Goal: Transaction & Acquisition: Purchase product/service

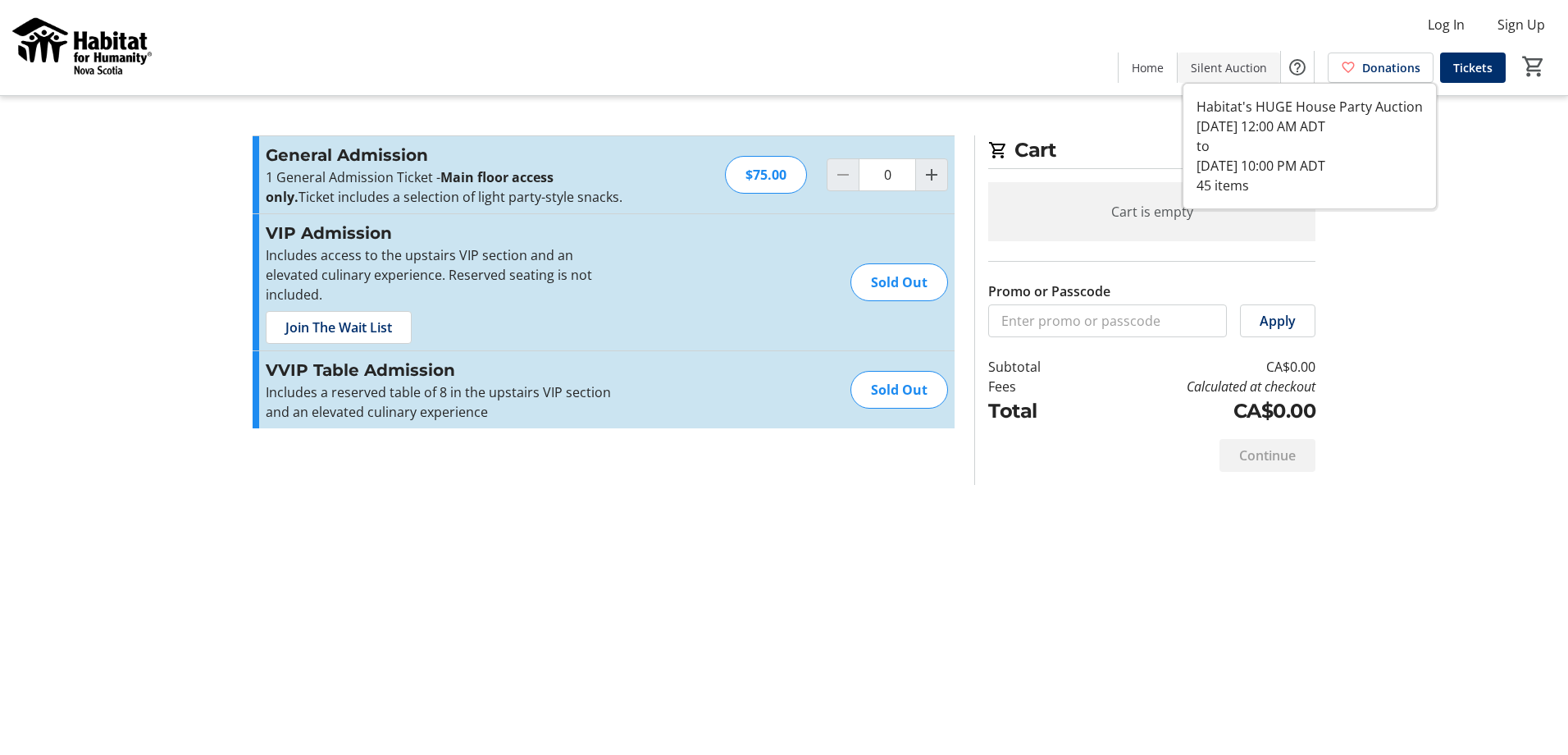
click at [1243, 71] on span "Silent Auction" at bounding box center [1229, 68] width 76 height 18
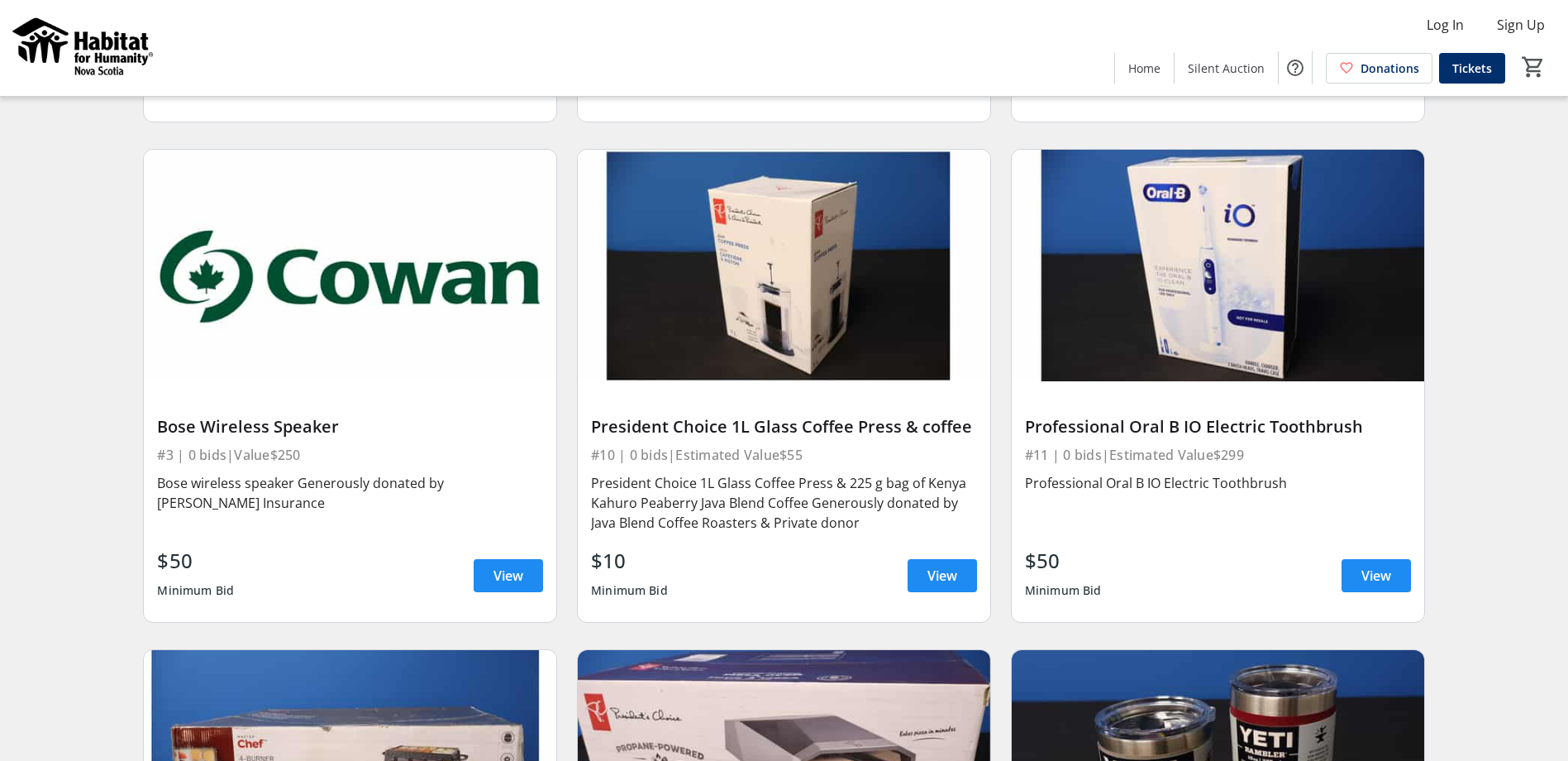
scroll to position [2011, 0]
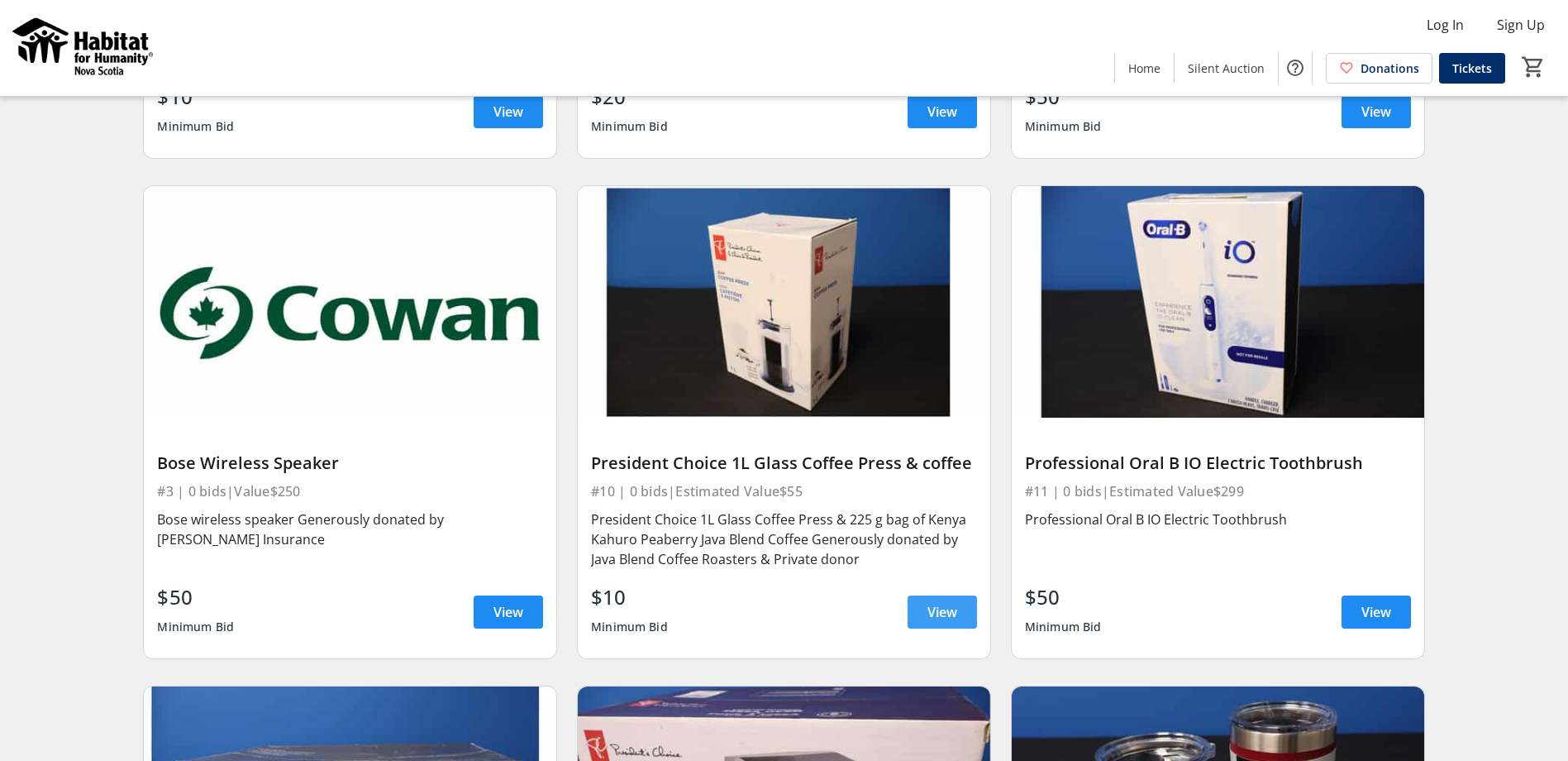
click at [923, 610] on span at bounding box center [942, 611] width 69 height 39
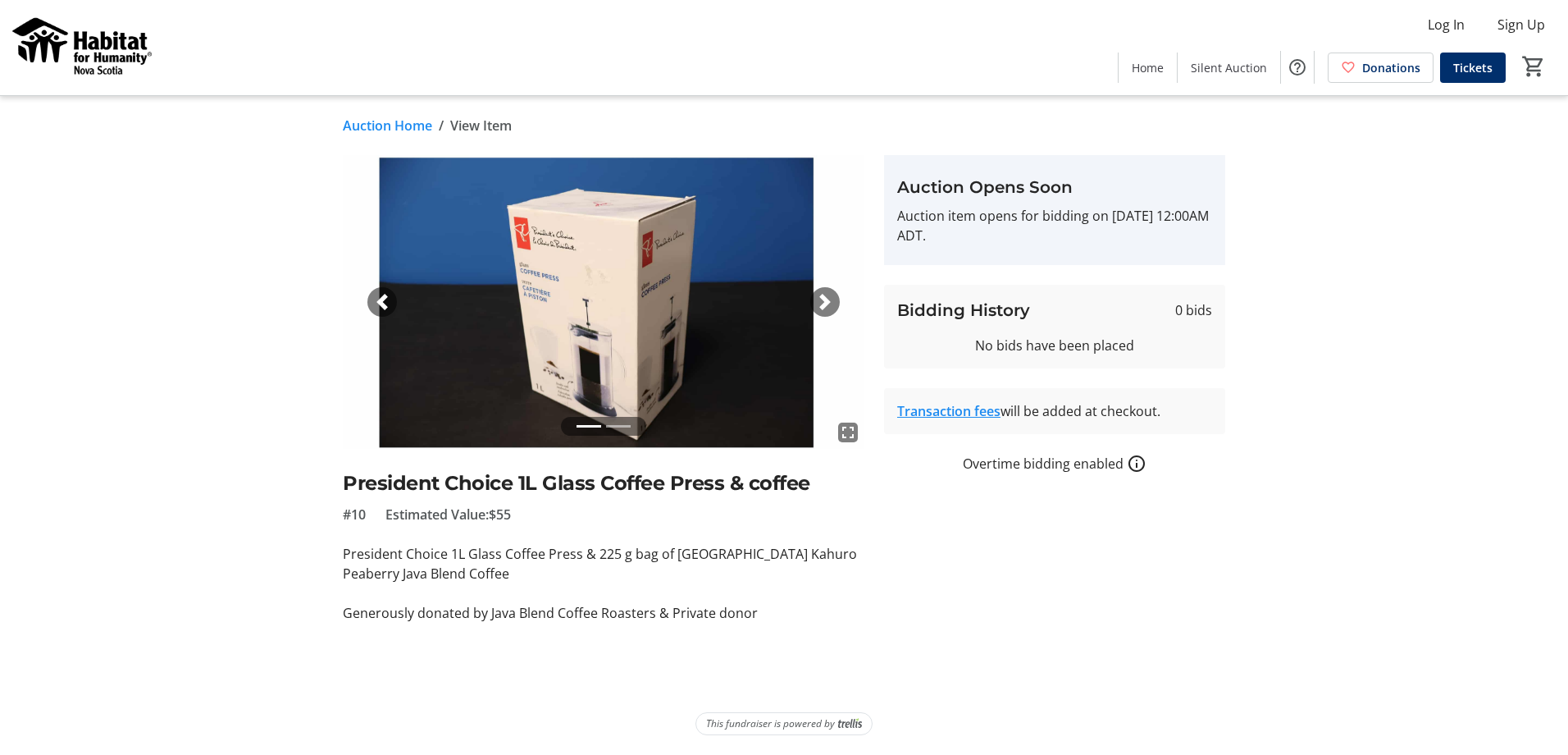
click at [818, 301] on span "button" at bounding box center [825, 302] width 17 height 17
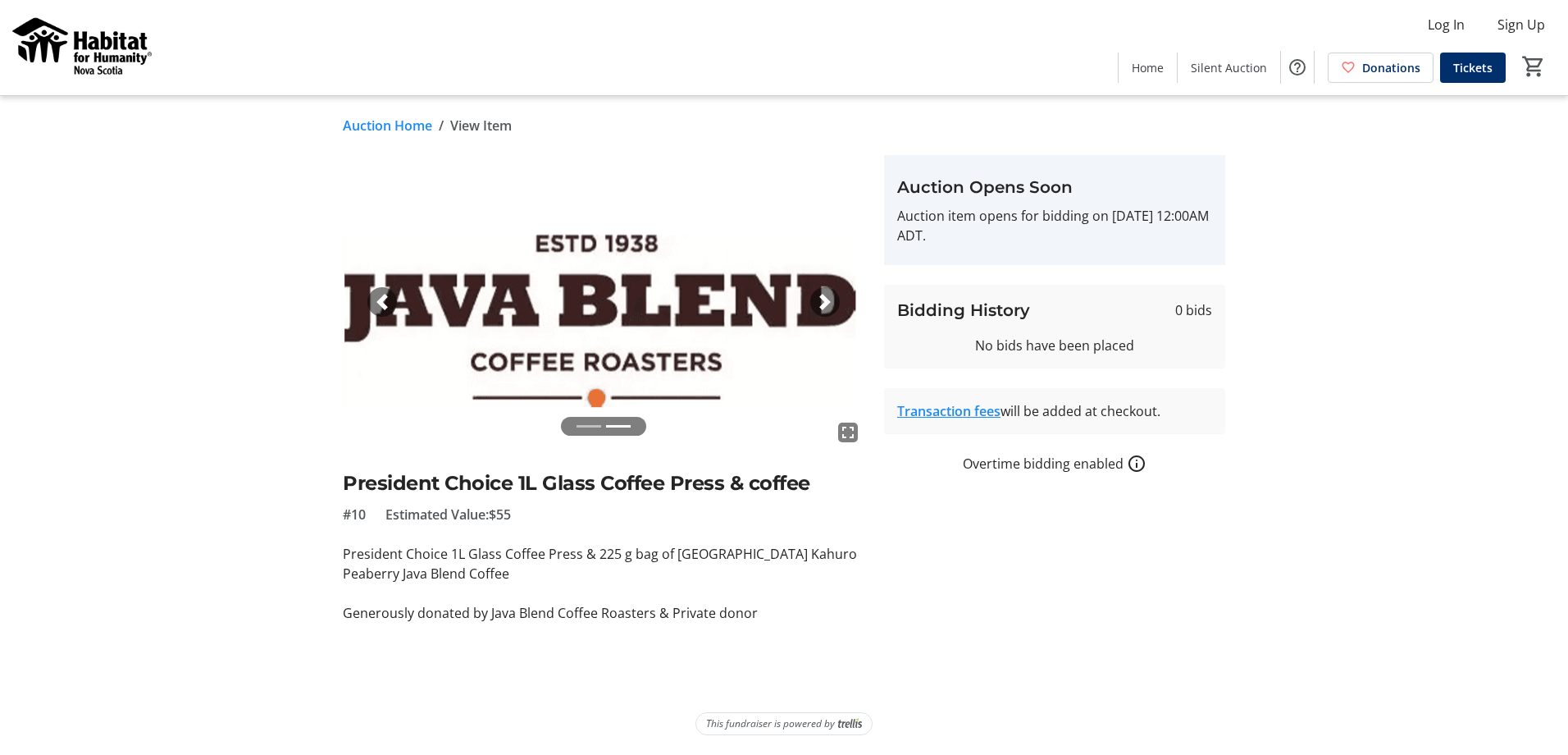
click at [380, 301] on span "button" at bounding box center [382, 302] width 17 height 17
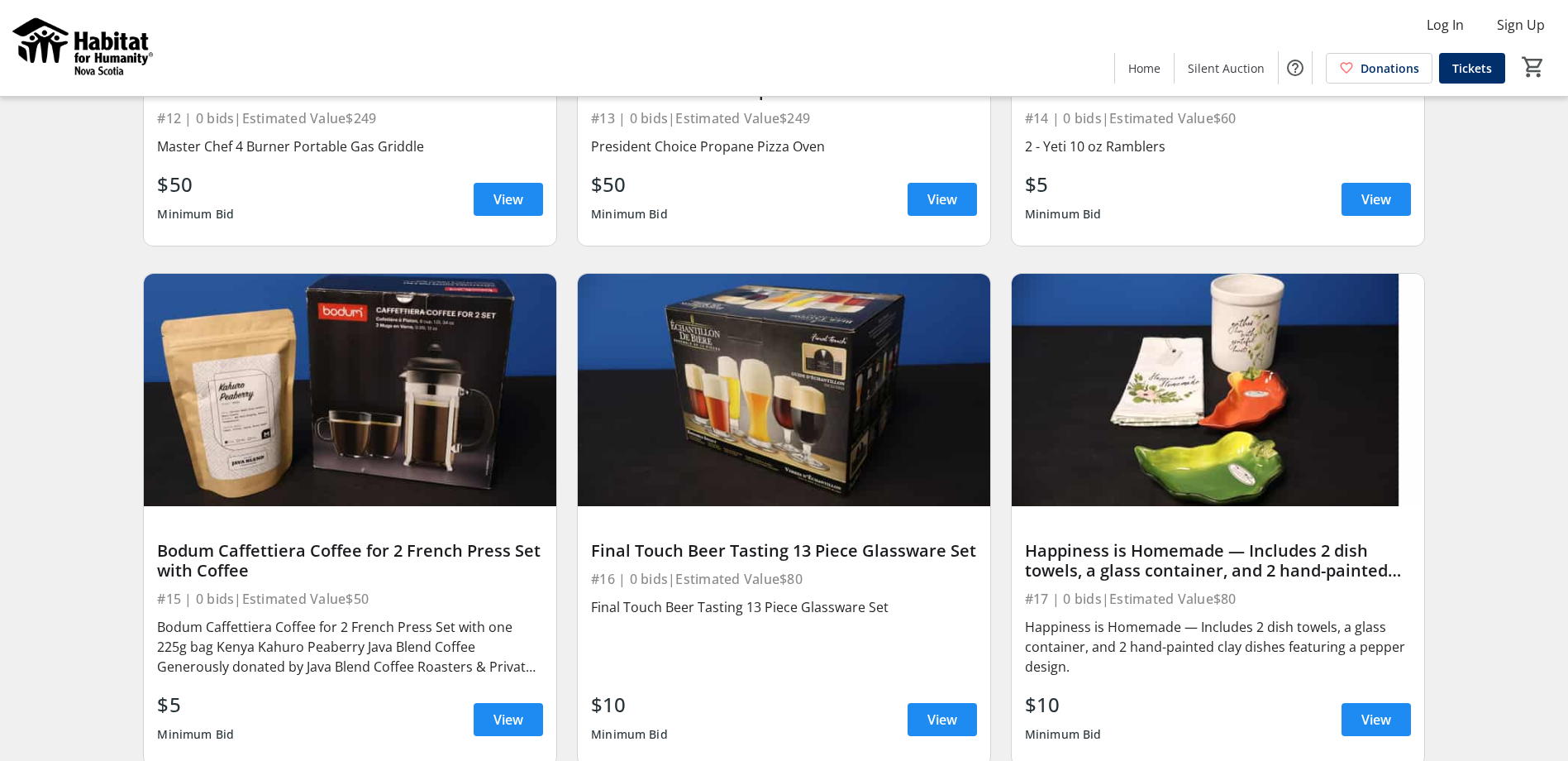
scroll to position [2948, 0]
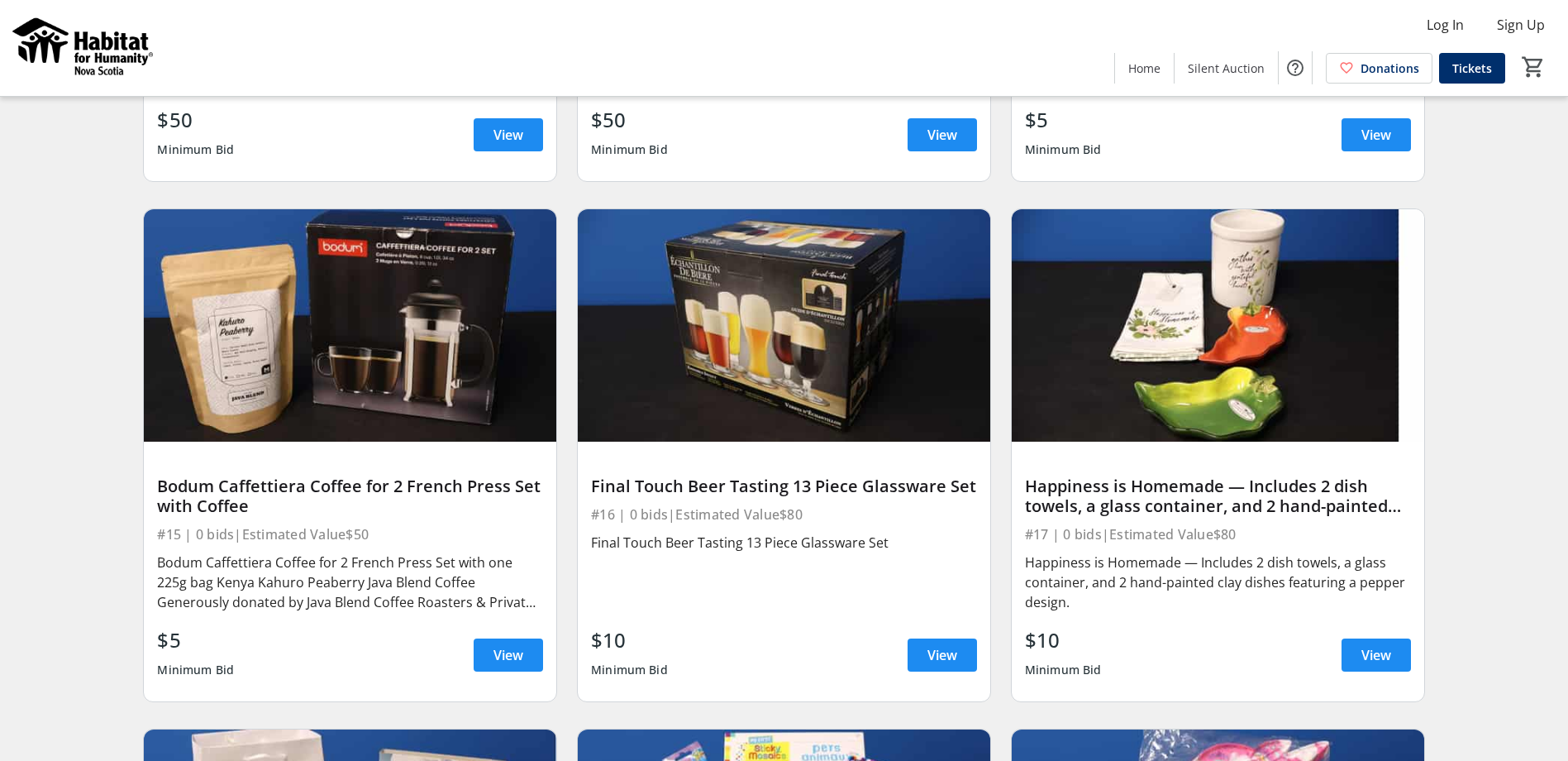
drag, startPoint x: 257, startPoint y: 508, endPoint x: 146, endPoint y: 487, distance: 113.0
click at [146, 487] on div "Bodum Caffettiera Coffee for 2 French Press Set with Coffee #15 | 0 bids | Esti…" at bounding box center [350, 571] width 412 height 260
drag, startPoint x: 146, startPoint y: 487, endPoint x: 179, endPoint y: 487, distance: 33.0
copy div "Bodum Caffettiera Coffee for 2 French Press Set with Coffee"
click at [1301, 509] on div "Happiness is Homemade — Includes 2 dish towels, a glass container, and 2 hand-p…" at bounding box center [1217, 495] width 386 height 39
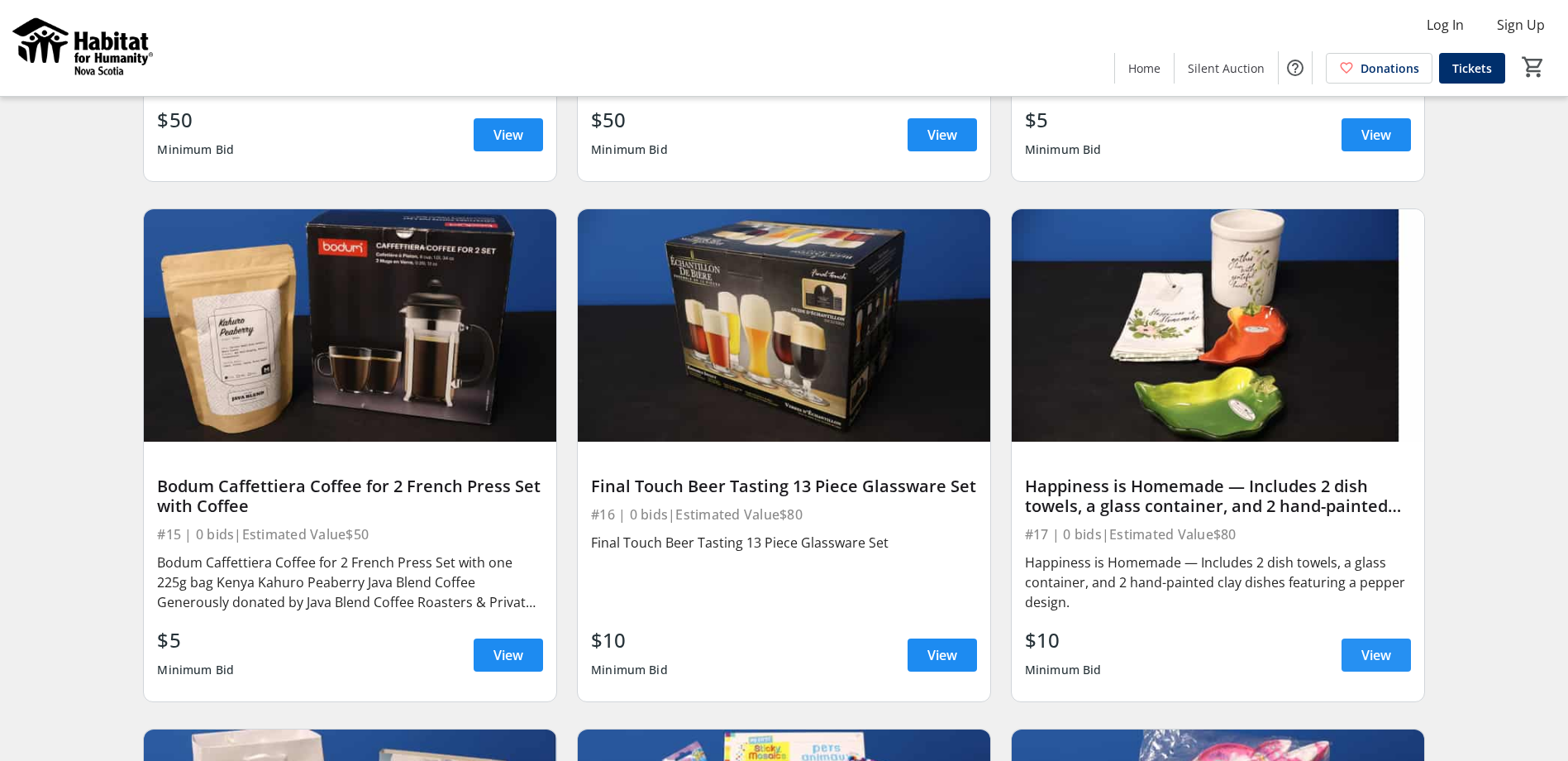
click at [1377, 650] on span "View" at bounding box center [1376, 654] width 30 height 20
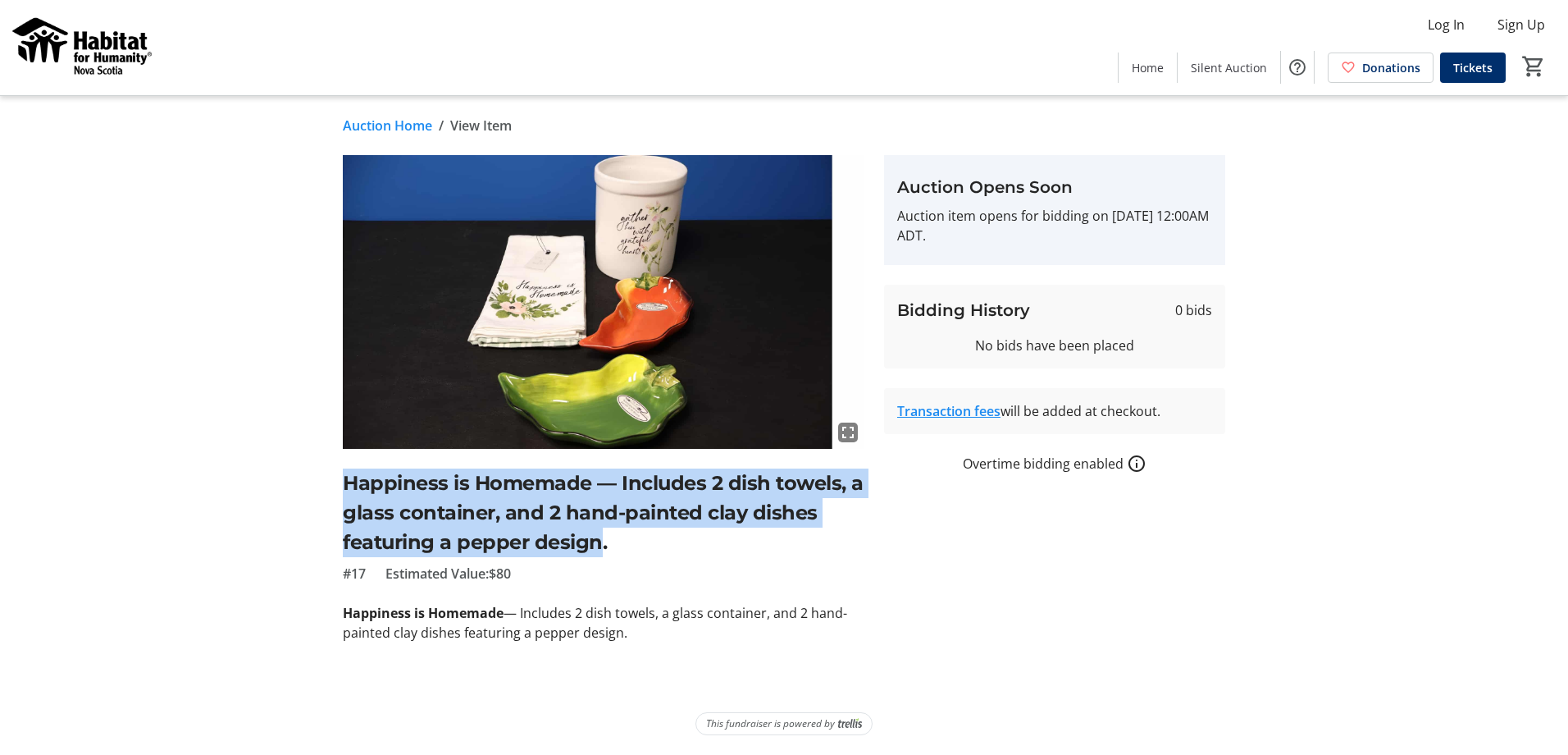
drag, startPoint x: 599, startPoint y: 543, endPoint x: 338, endPoint y: 488, distance: 266.7
click at [338, 488] on tr-auction-item-ui "fullscreen Happiness is Homemade — Includes 2 dish towels, a glass container, a…" at bounding box center [604, 398] width 542 height 487
drag, startPoint x: 338, startPoint y: 488, endPoint x: 452, endPoint y: 504, distance: 115.1
copy h2 "Happiness is Homemade — Includes 2 dish towels, a glass container, and 2 hand-p…"
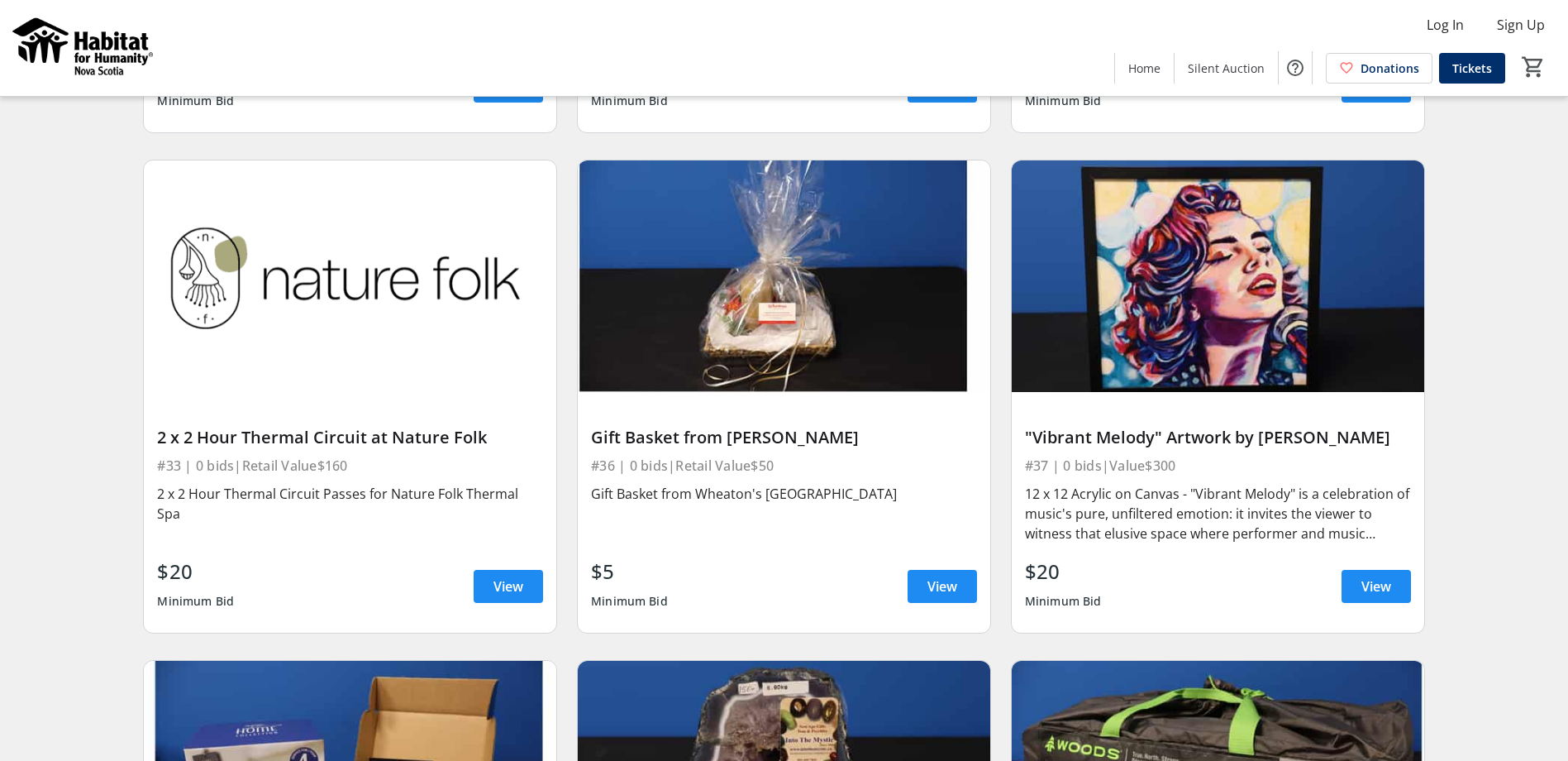
scroll to position [5483, 0]
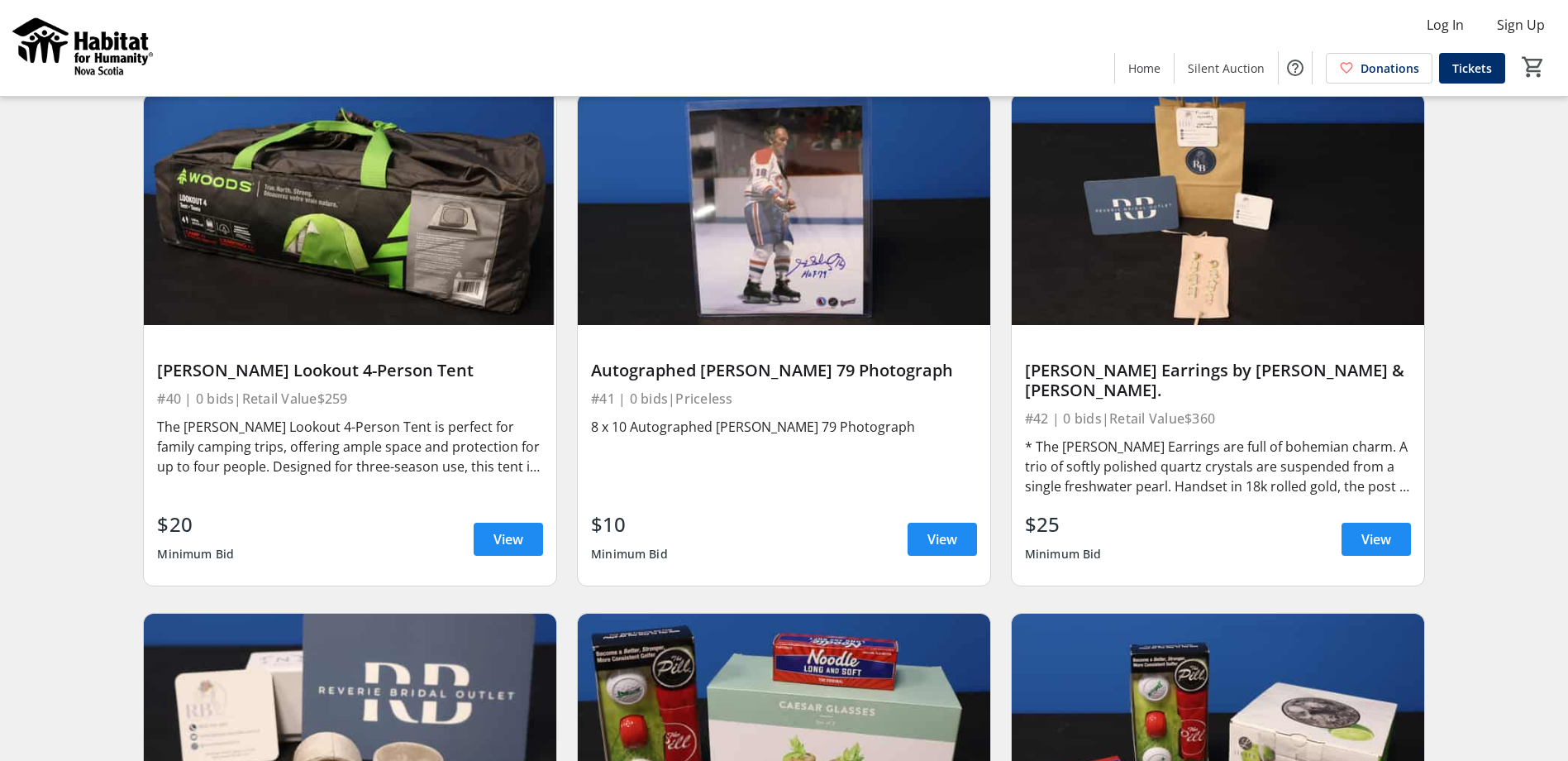
scroll to position [6586, 0]
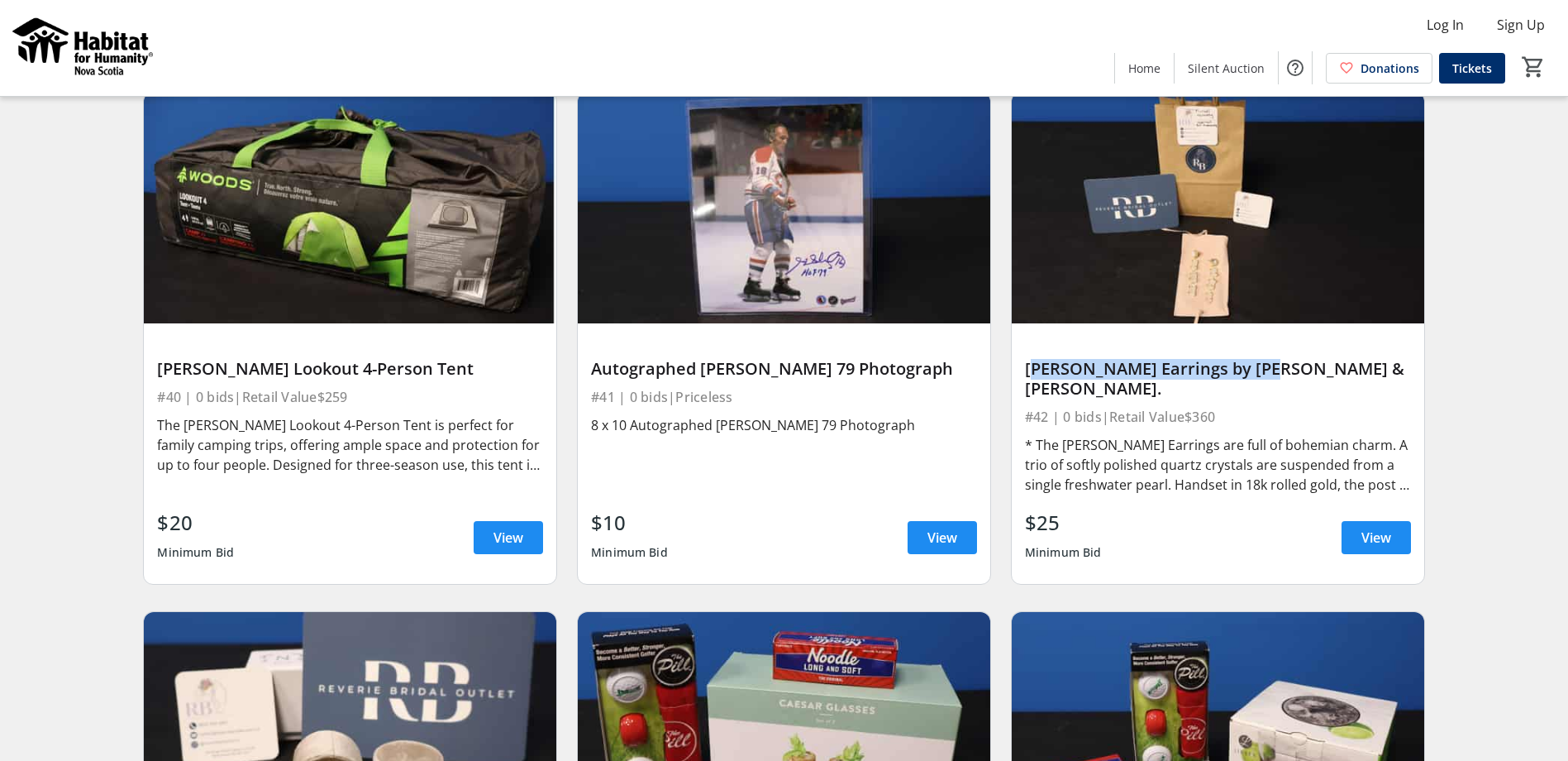
drag, startPoint x: 1025, startPoint y: 344, endPoint x: 1254, endPoint y: 353, distance: 229.2
click at [1254, 359] on div "[PERSON_NAME] Earrings by [PERSON_NAME] & [PERSON_NAME]." at bounding box center [1217, 379] width 386 height 39
drag, startPoint x: 1254, startPoint y: 353, endPoint x: 1229, endPoint y: 352, distance: 25.0
copy div "[PERSON_NAME] Earrings by [PERSON_NAME] & [PERSON_NAME]."
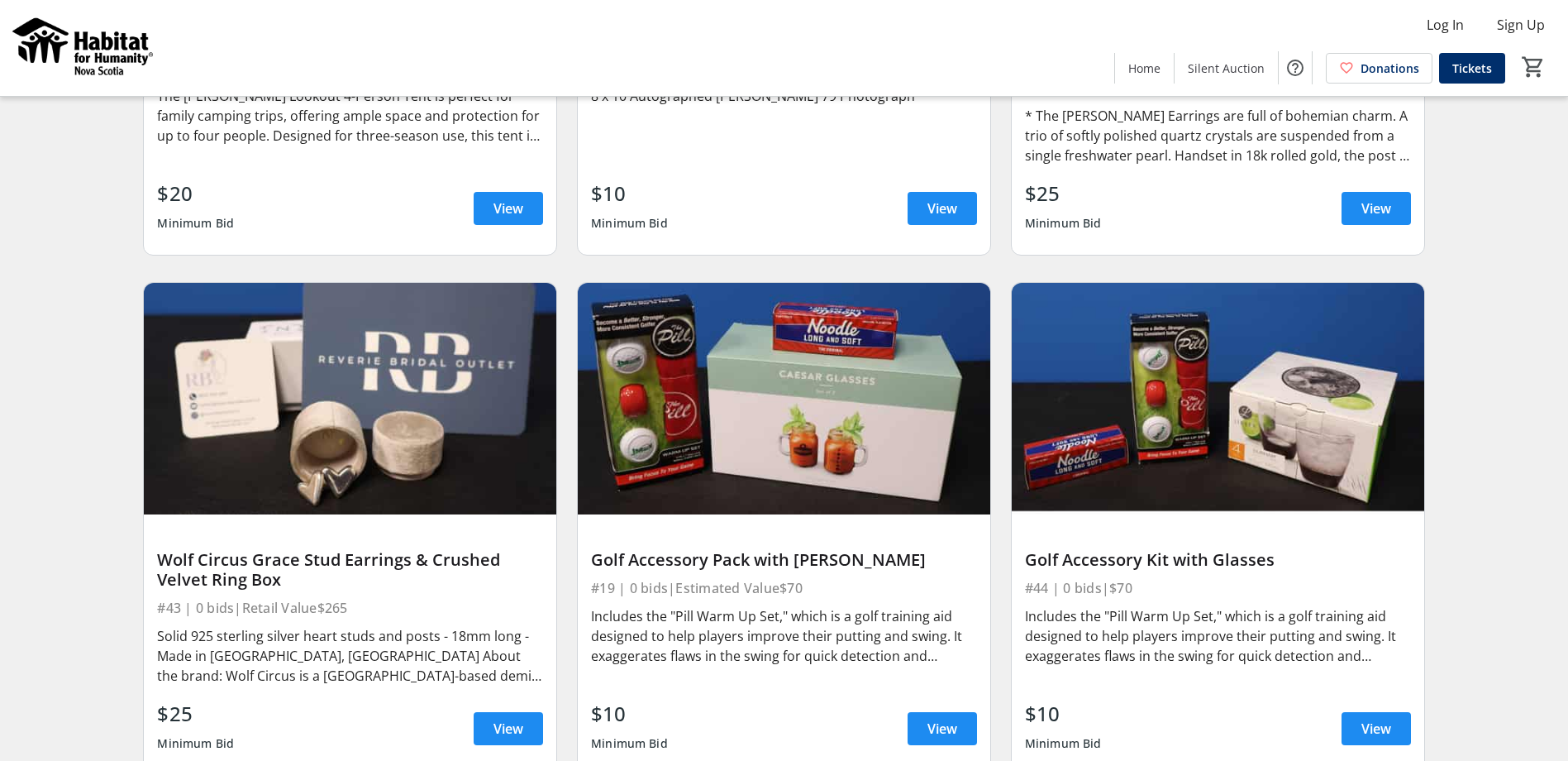
scroll to position [6917, 0]
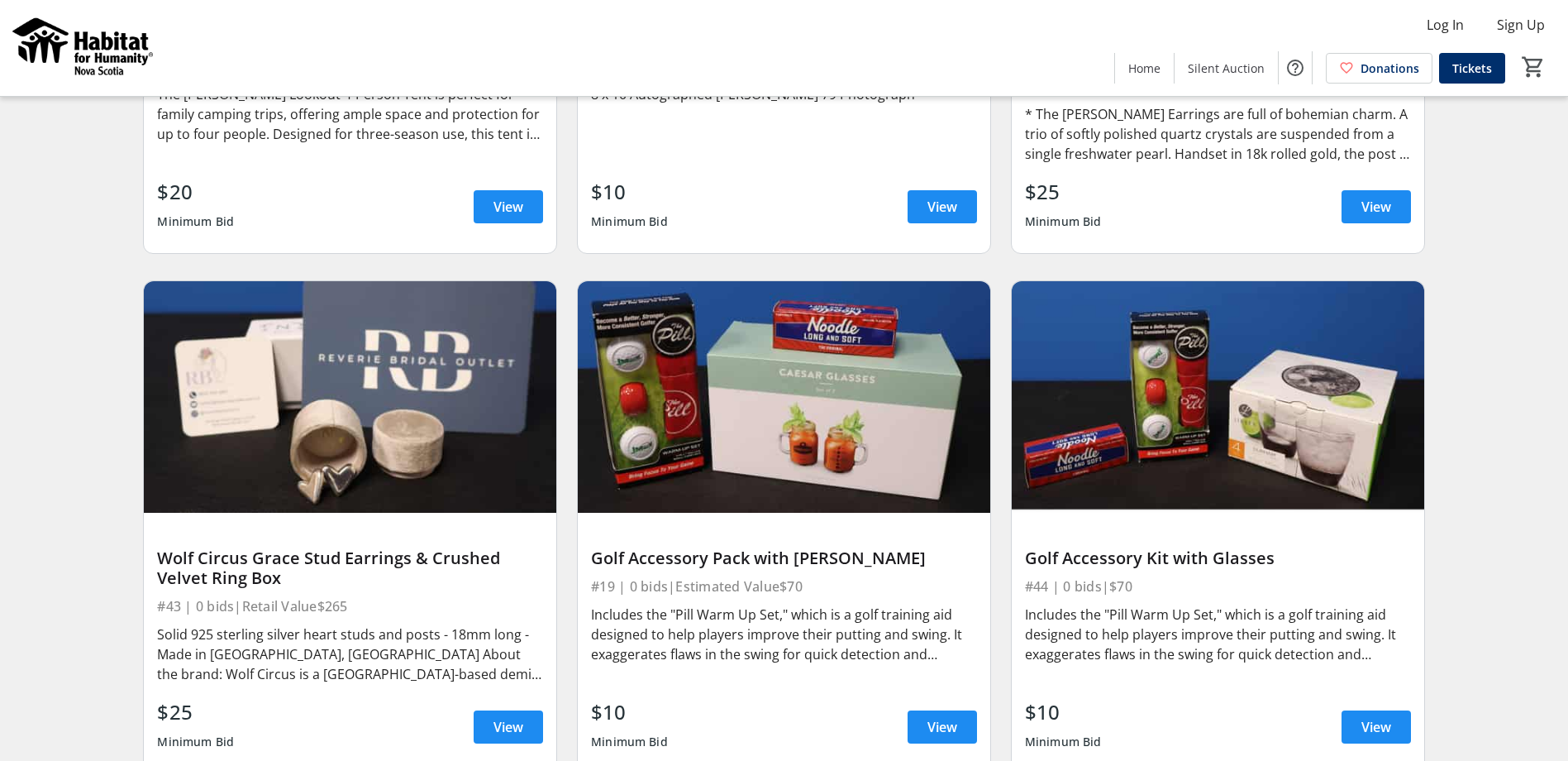
drag, startPoint x: 286, startPoint y: 539, endPoint x: 151, endPoint y: 520, distance: 136.3
click at [151, 520] on div "Wolf Circus Grace Stud Earrings & Crushed Velvet Ring Box #43 | 0 bids | Retail…" at bounding box center [350, 642] width 412 height 260
drag, startPoint x: 151, startPoint y: 520, endPoint x: 204, endPoint y: 523, distance: 53.1
copy div "Wolf Circus Grace Stud Earrings & Crushed Velvet Ring Box"
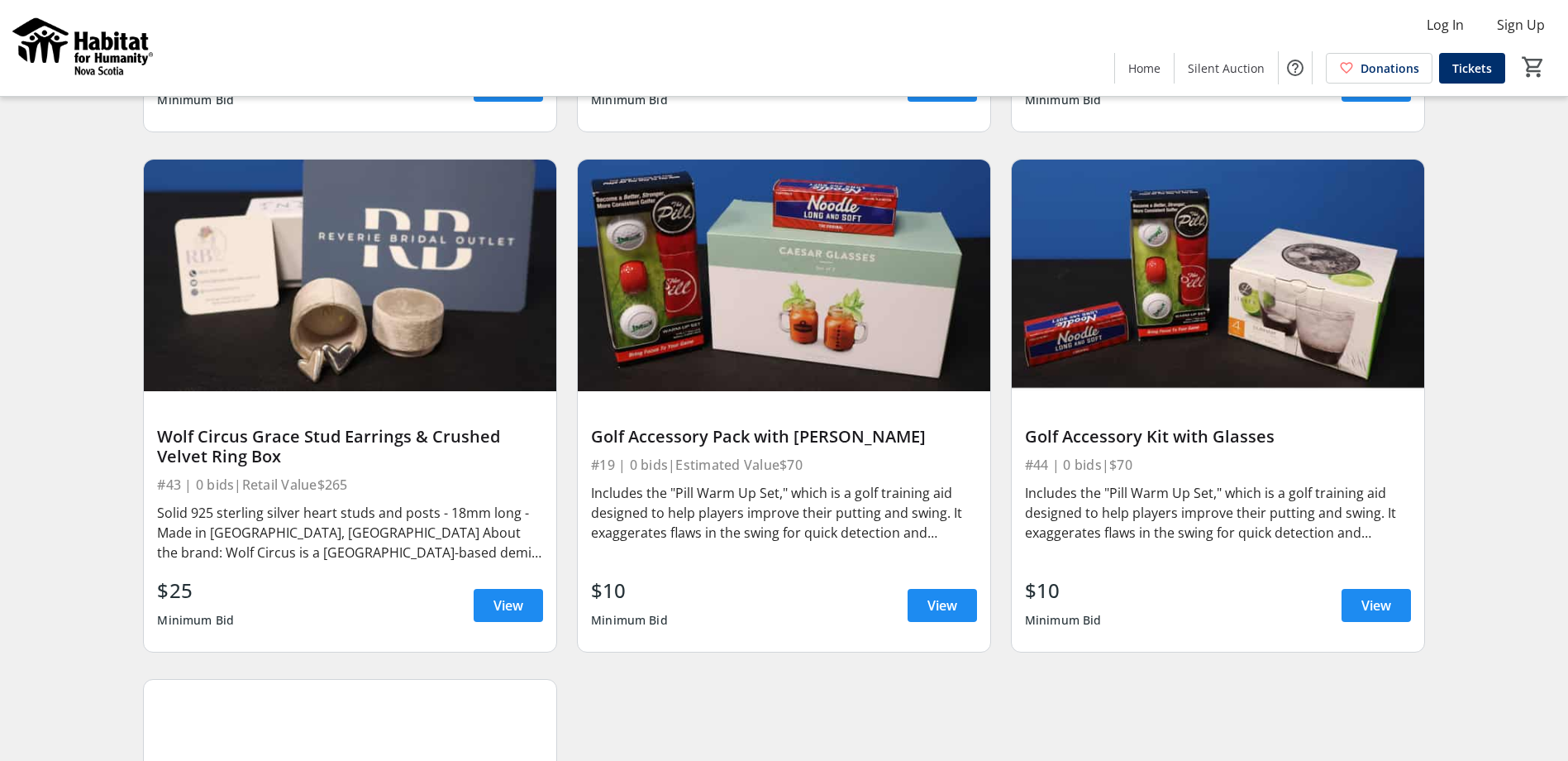
scroll to position [7054, 0]
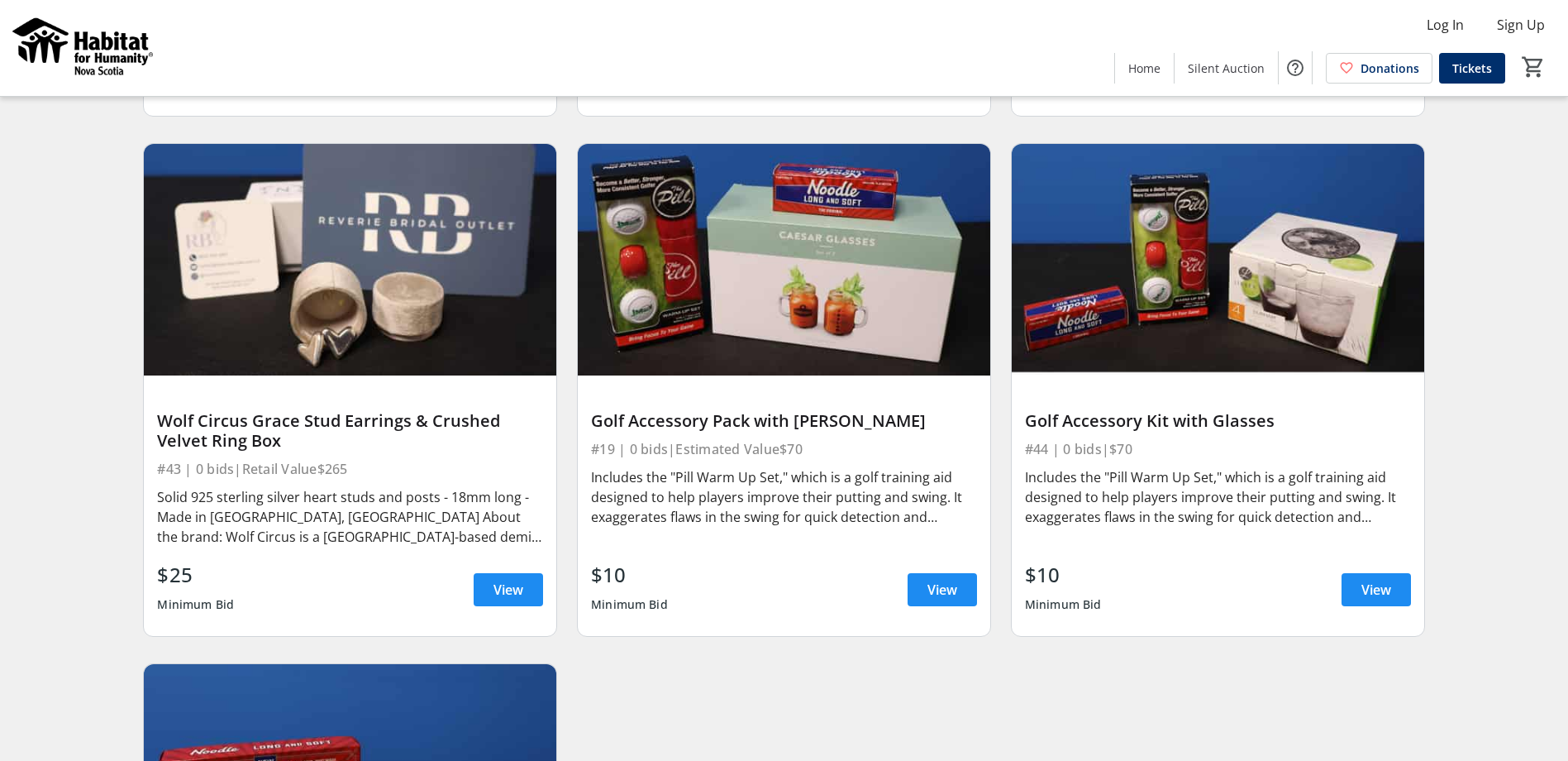
click at [885, 410] on div "Golf Accessory Pack with [PERSON_NAME]" at bounding box center [784, 420] width 386 height 20
drag, startPoint x: 874, startPoint y: 379, endPoint x: 589, endPoint y: 379, distance: 285.0
click at [589, 379] on div "Golf Accessory Pack with Caesar Glasses #19 | 0 bids | Estimated Value $70 Incl…" at bounding box center [784, 505] width 412 height 260
drag, startPoint x: 589, startPoint y: 379, endPoint x: 615, endPoint y: 374, distance: 26.5
copy div "Golf Accessory Pack with [PERSON_NAME]"
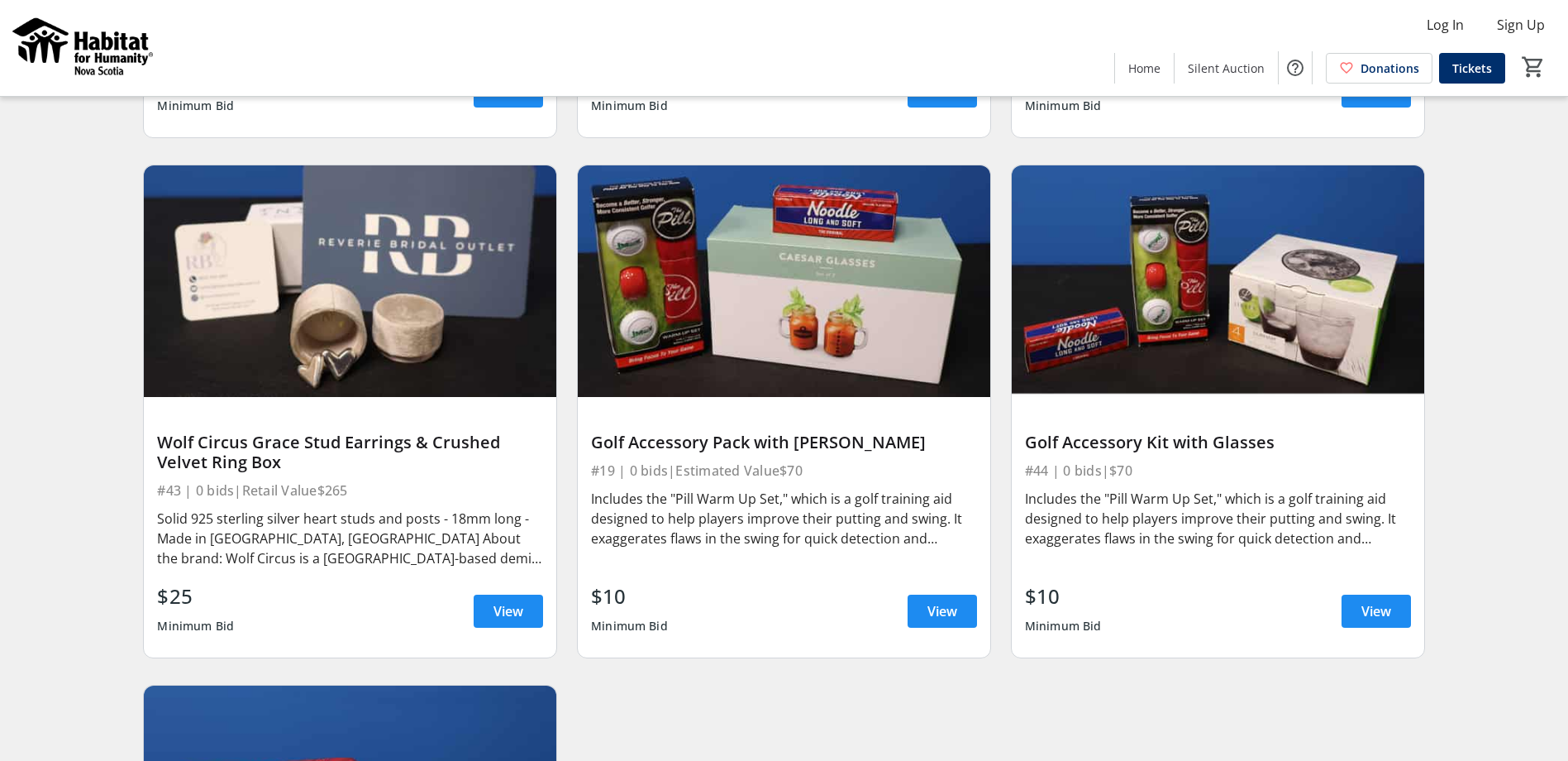
scroll to position [7027, 0]
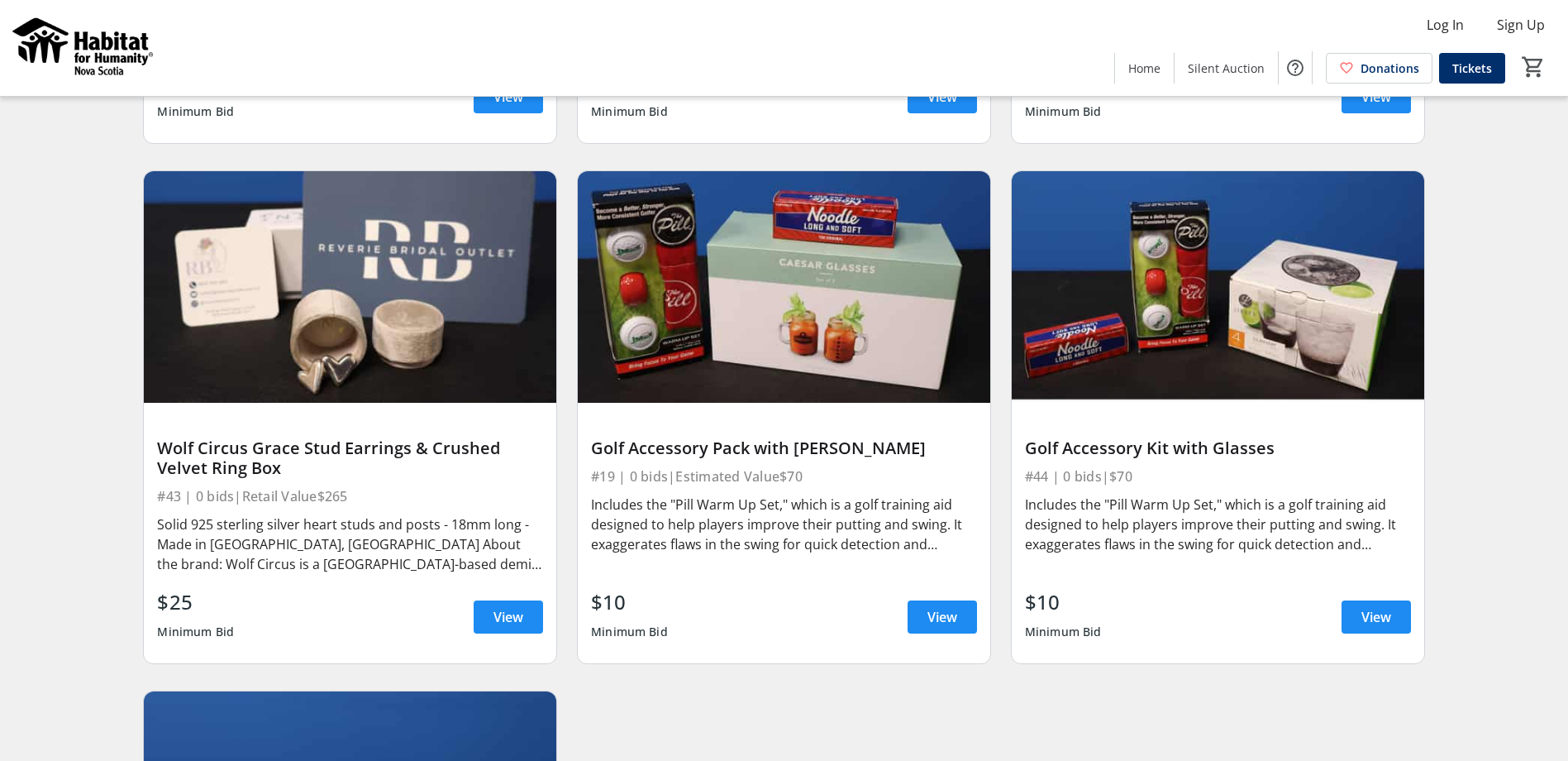
drag, startPoint x: 1327, startPoint y: 414, endPoint x: 1308, endPoint y: 414, distance: 19.0
click at [1327, 438] on div "Golf Accessory Kit with Glasses" at bounding box center [1217, 448] width 386 height 20
drag, startPoint x: 1270, startPoint y: 410, endPoint x: 1024, endPoint y: 410, distance: 246.0
click at [1024, 410] on div "Golf Accessory Kit with Glasses #44 | 0 bids | $70 Includes the "Pill Warm Up S…" at bounding box center [1217, 533] width 412 height 260
drag, startPoint x: 1024, startPoint y: 410, endPoint x: 1103, endPoint y: 410, distance: 79.0
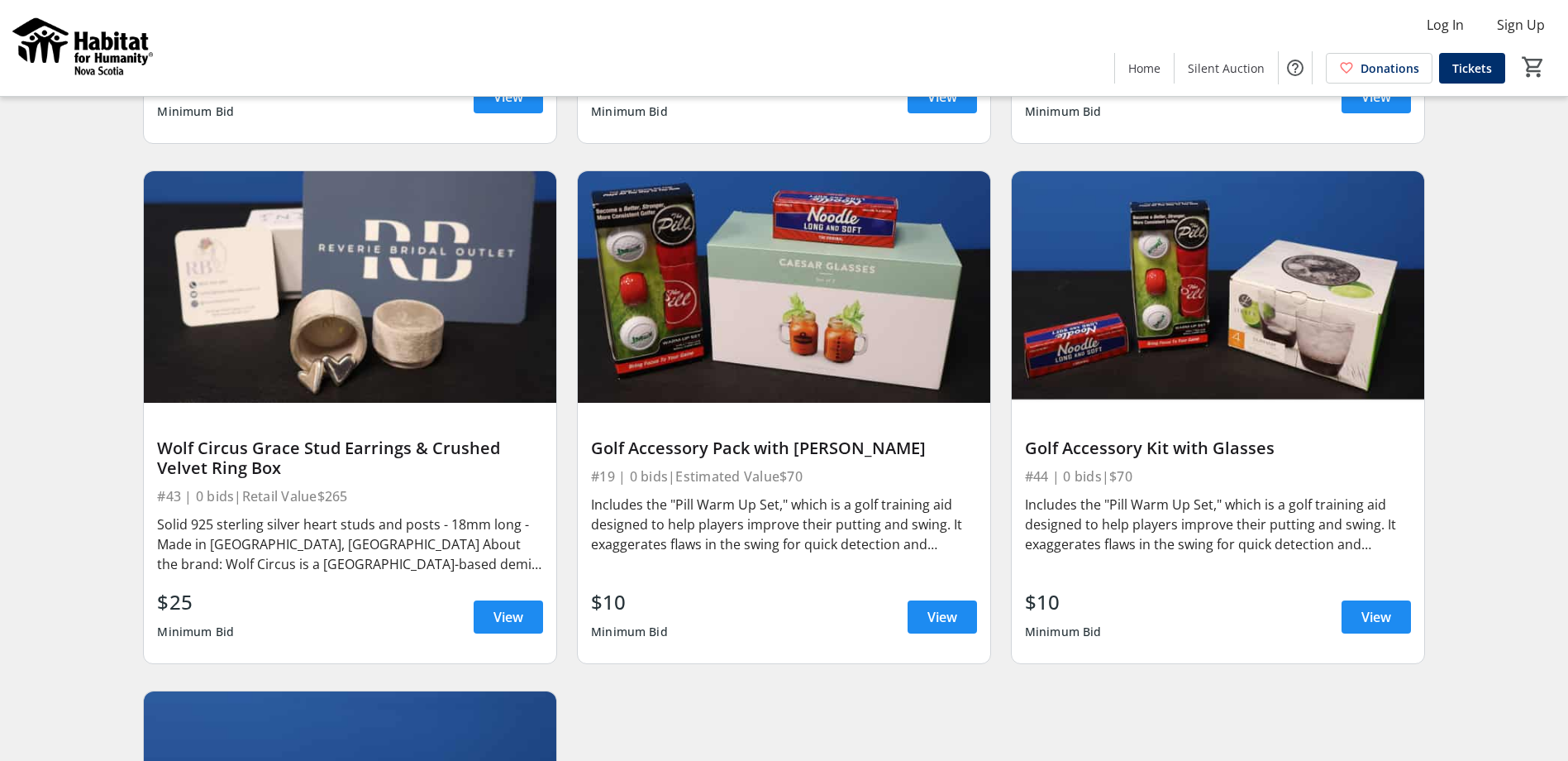
copy div "Golf Accessory Kit with Glasses"
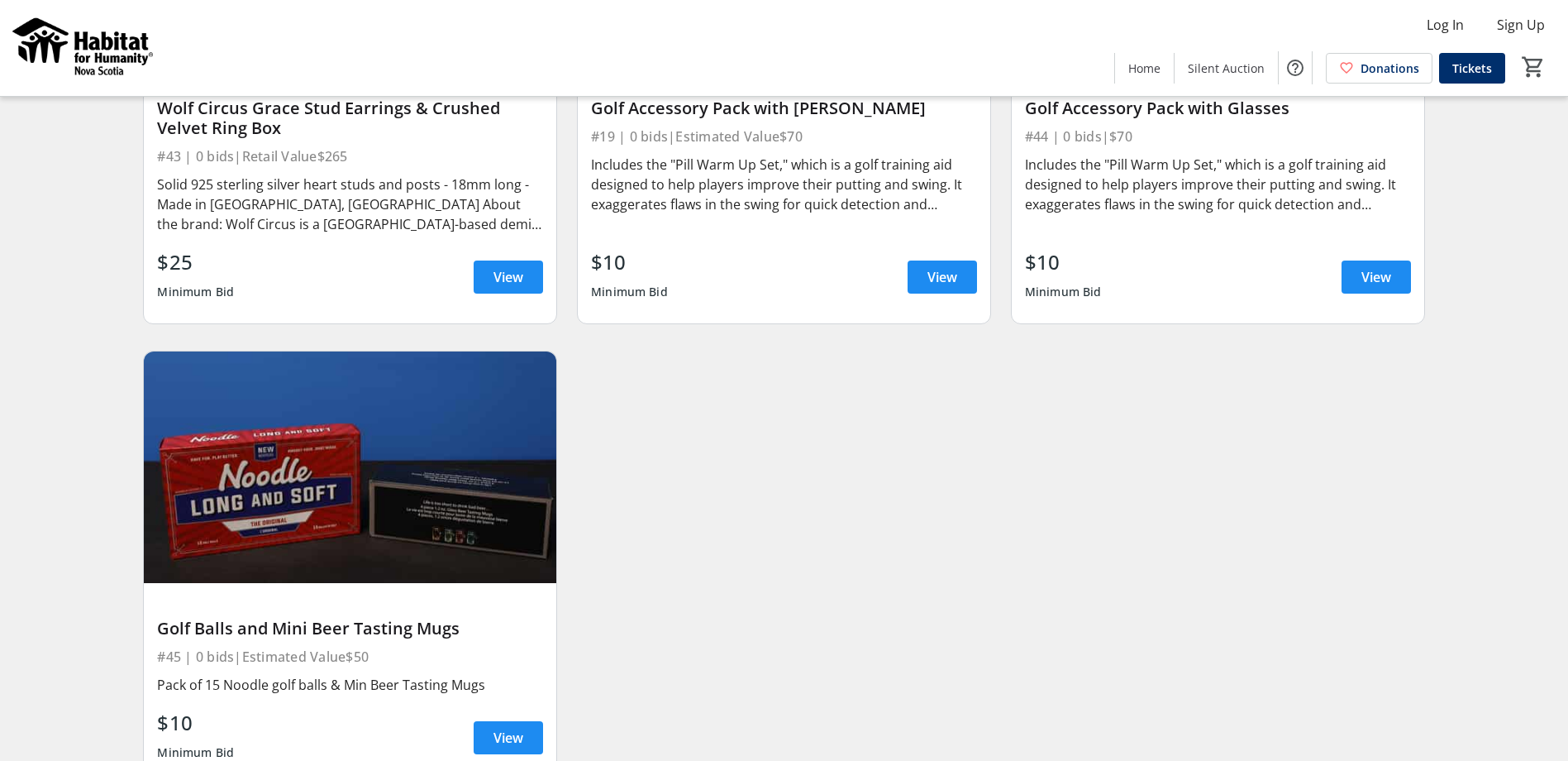
scroll to position [7401, 0]
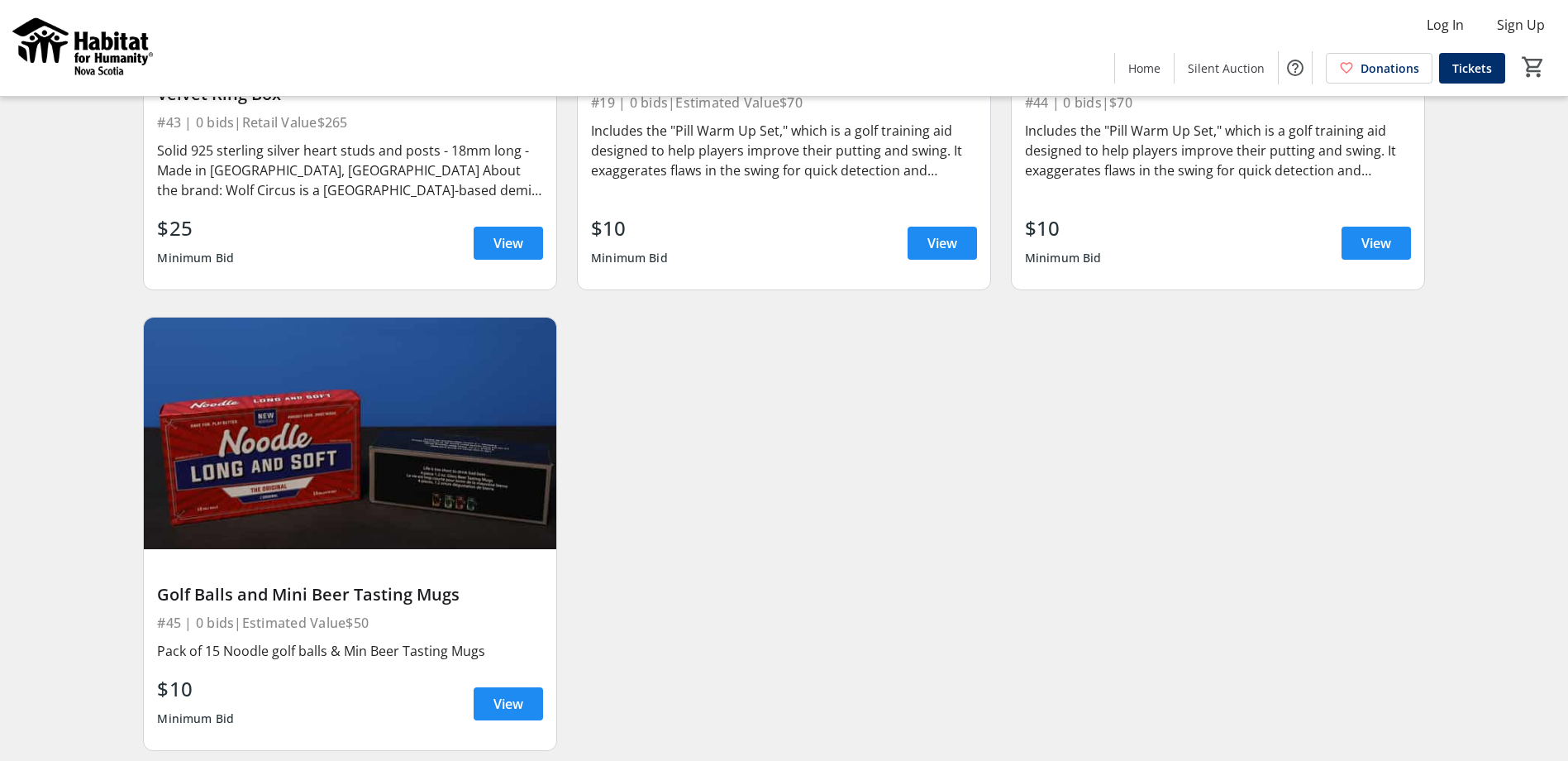
drag, startPoint x: 463, startPoint y: 553, endPoint x: 157, endPoint y: 553, distance: 306.0
click at [157, 584] on div "Golf Balls and Mini Beer Tasting Mugs" at bounding box center [350, 594] width 386 height 20
drag, startPoint x: 157, startPoint y: 553, endPoint x: 191, endPoint y: 553, distance: 34.0
copy div "Golf Balls and Mini Beer Tasting Mugs"
drag, startPoint x: 239, startPoint y: 610, endPoint x: 200, endPoint y: 610, distance: 39.0
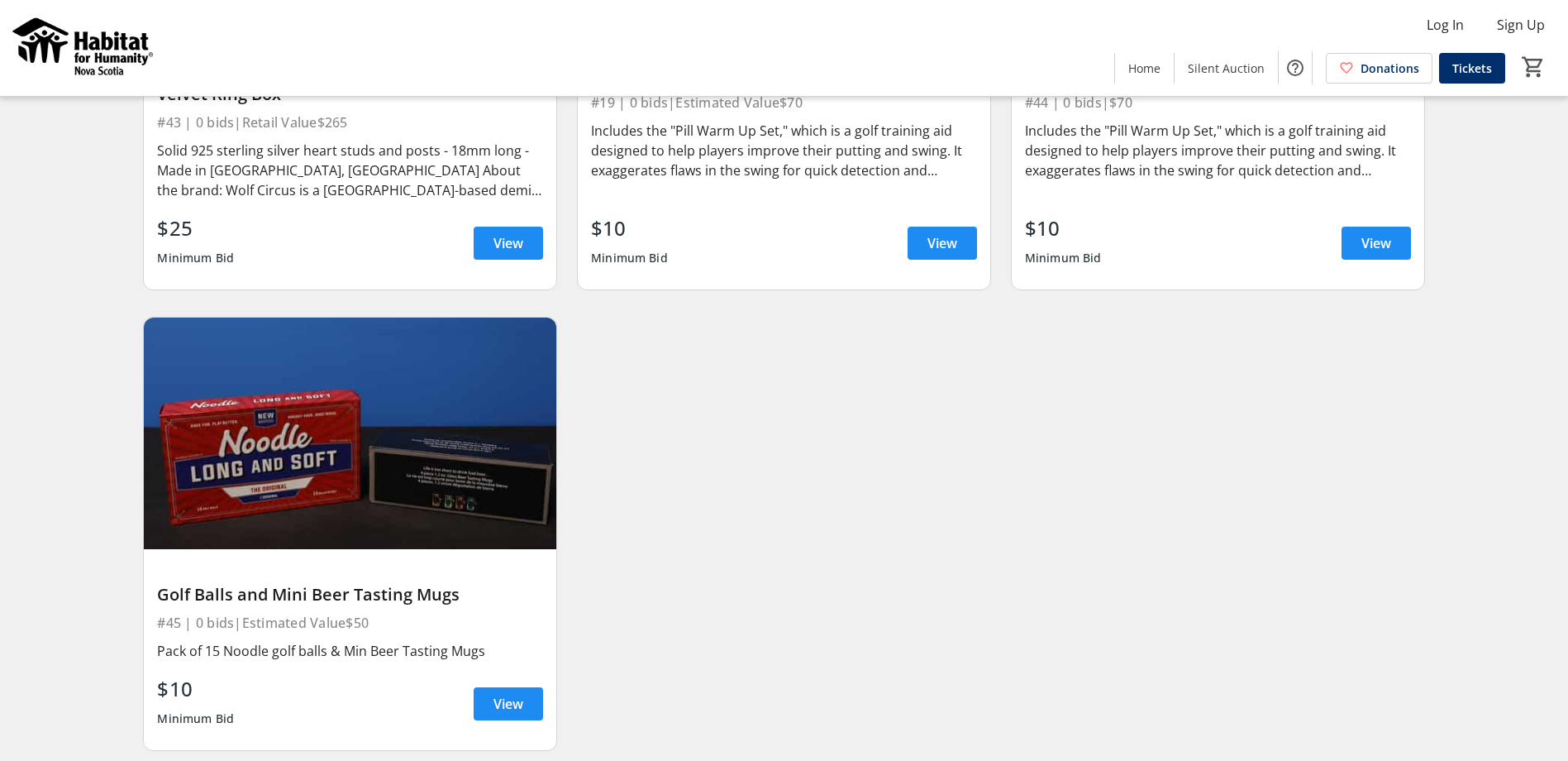
click at [239, 640] on div "Pack of 15 Noodle golf balls & Min Beer Tasting Mugs" at bounding box center [350, 650] width 386 height 20
drag, startPoint x: 151, startPoint y: 607, endPoint x: 165, endPoint y: 610, distance: 14.3
click at [165, 610] on div "Golf Balls and Mini Beer Tasting Mugs #45 | 0 bids | Estimated Value $50 Pack o…" at bounding box center [350, 649] width 412 height 200
drag, startPoint x: 165, startPoint y: 610, endPoint x: 150, endPoint y: 607, distance: 15.3
click at [150, 607] on div "Golf Balls and Mini Beer Tasting Mugs #45 | 0 bids | Estimated Value $50 Pack o…" at bounding box center [350, 649] width 412 height 200
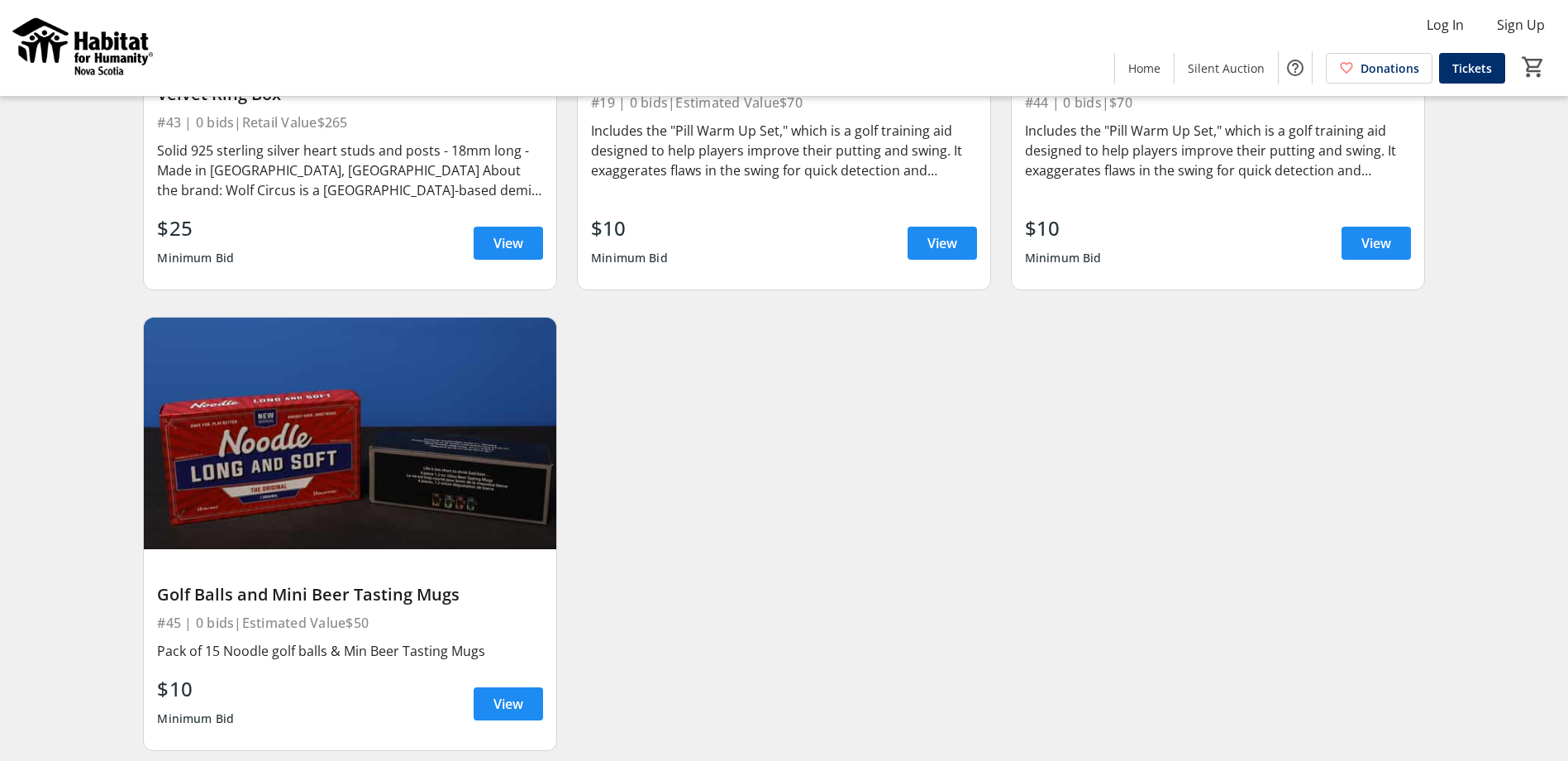
drag, startPoint x: 155, startPoint y: 608, endPoint x: 489, endPoint y: 627, distance: 334.5
click at [489, 627] on div "Golf Balls and Mini Beer Tasting Mugs #45 | 0 bids | Estimated Value $50 Pack o…" at bounding box center [350, 649] width 412 height 200
drag, startPoint x: 489, startPoint y: 627, endPoint x: 411, endPoint y: 609, distance: 80.0
copy div "Pack of 15 Noodle golf balls & Min Beer Tasting Mugs"
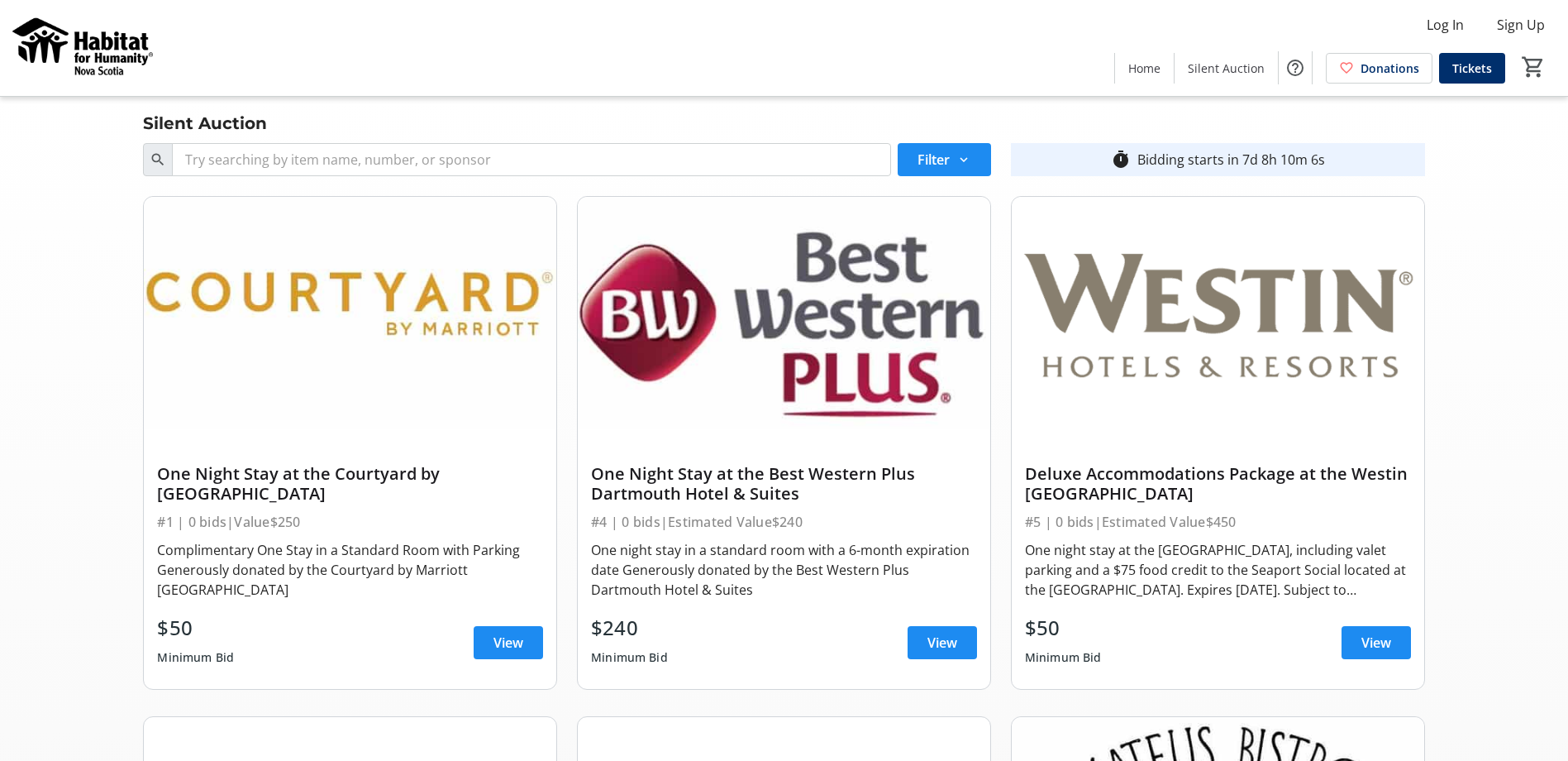
scroll to position [27, 0]
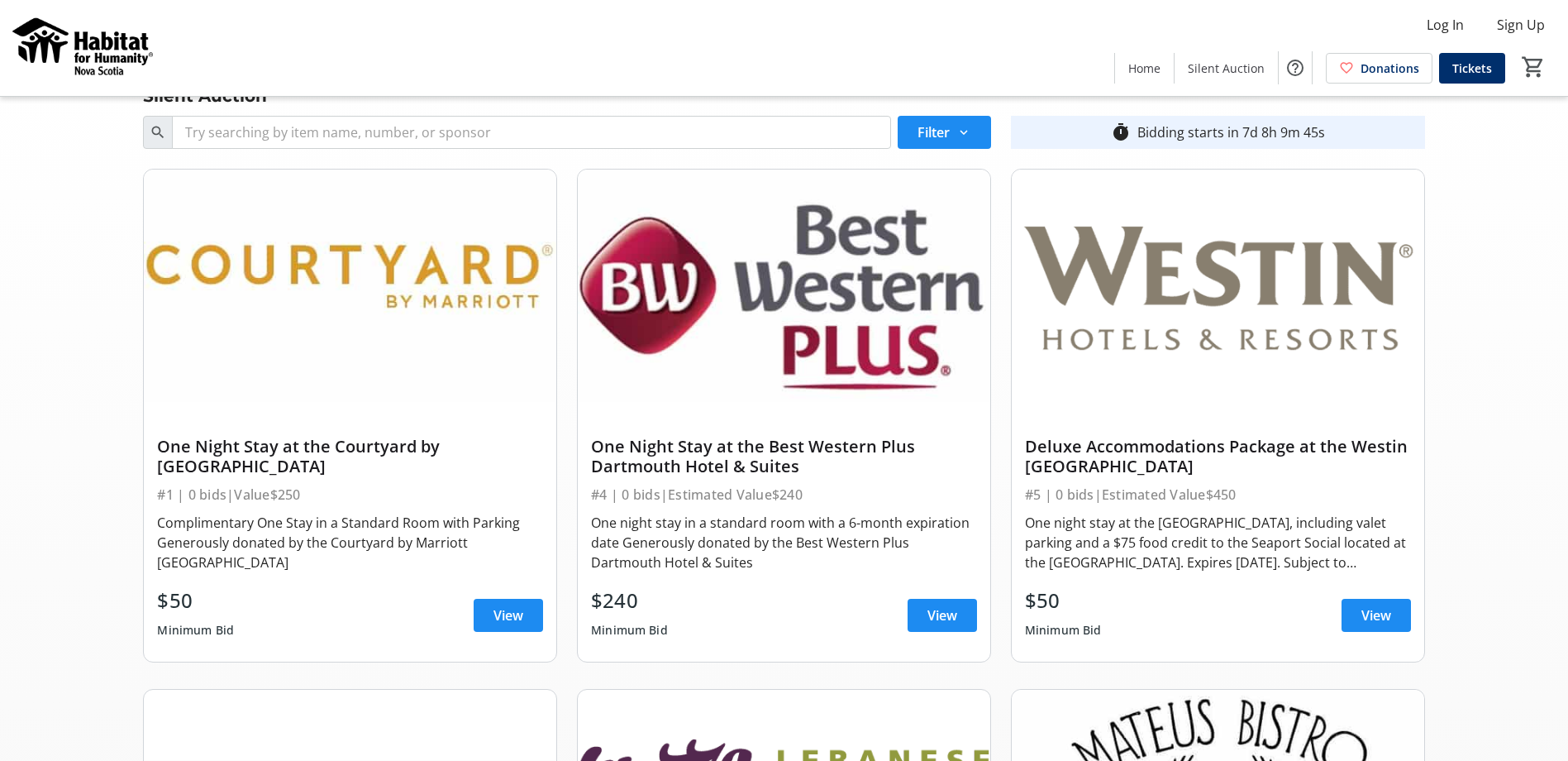
click at [694, 410] on div at bounding box center [784, 414] width 386 height 25
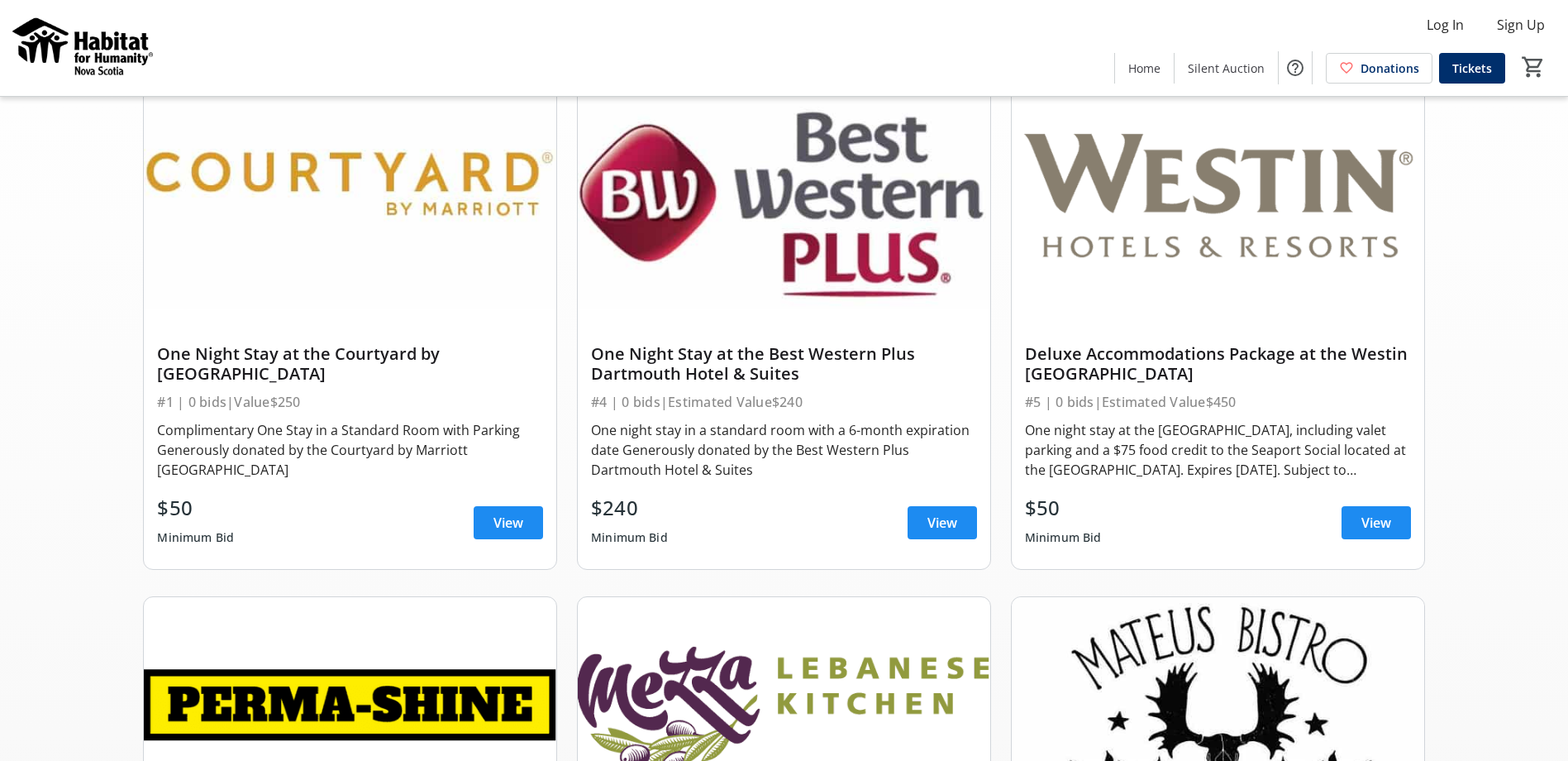
scroll to position [82, 0]
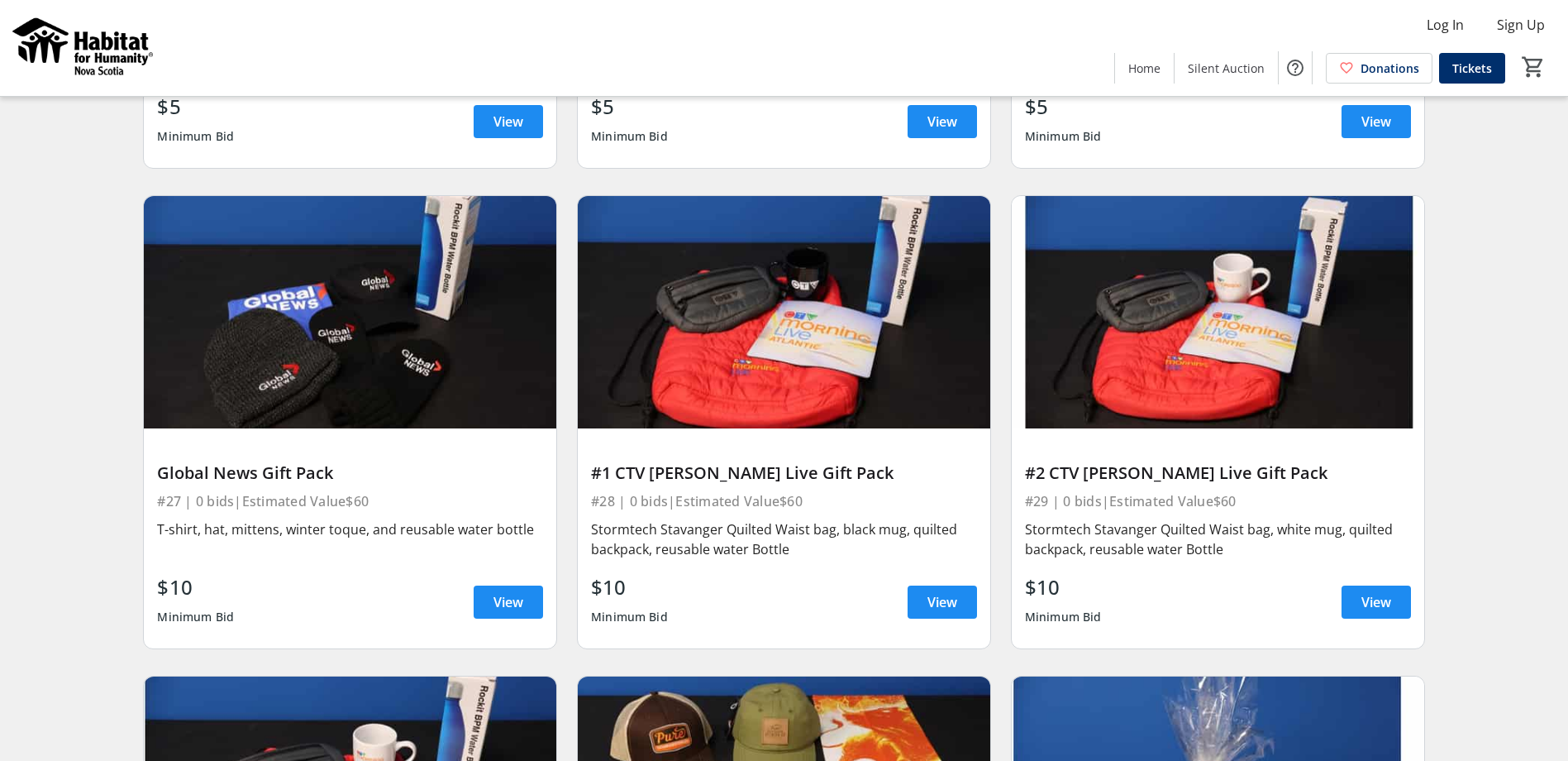
scroll to position [5004, 0]
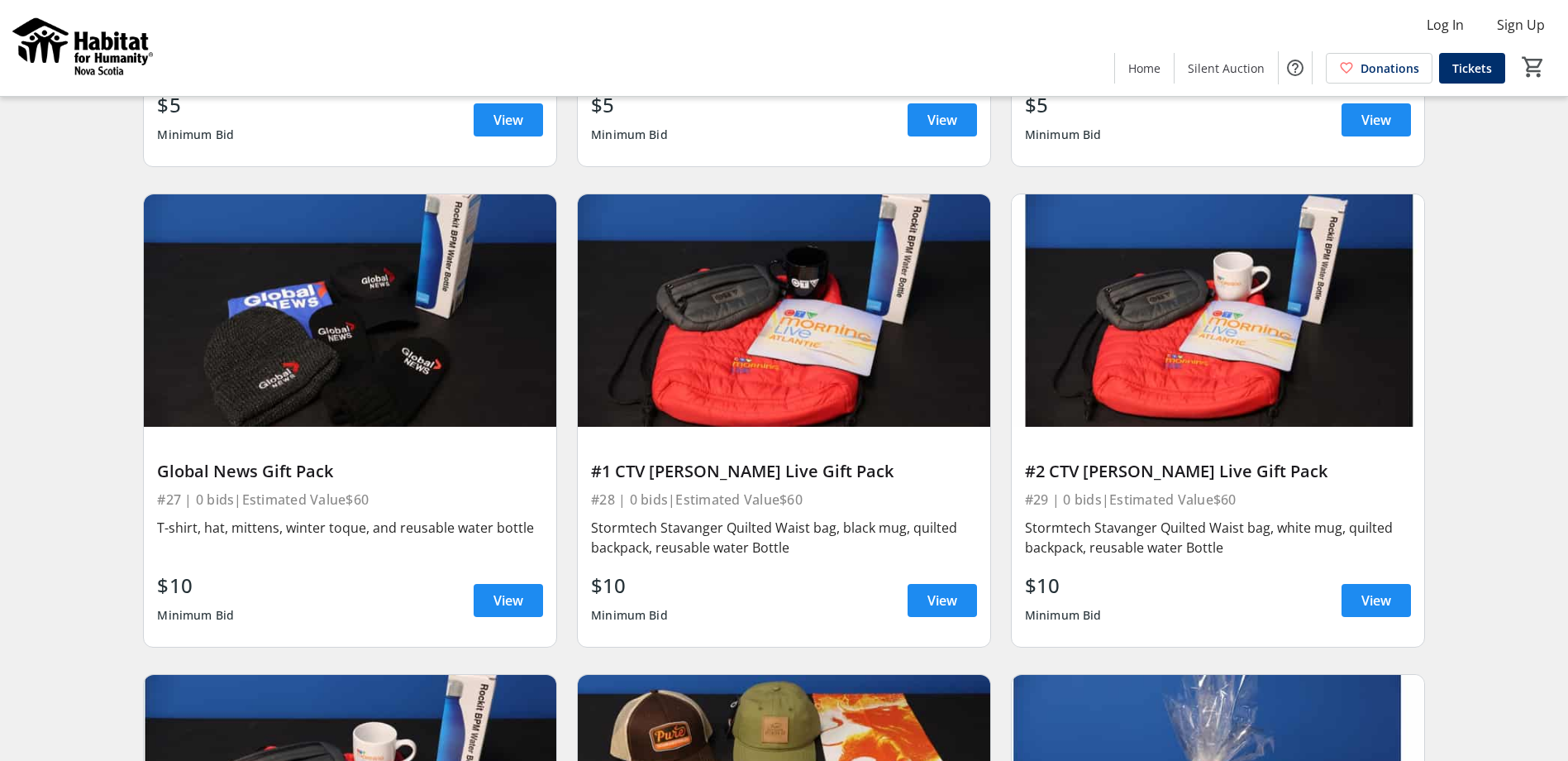
drag, startPoint x: 707, startPoint y: 456, endPoint x: 746, endPoint y: 452, distance: 39.2
click at [707, 461] on div "#1 CTV [PERSON_NAME] Live Gift Pack" at bounding box center [784, 470] width 386 height 20
drag, startPoint x: 818, startPoint y: 455, endPoint x: 619, endPoint y: 455, distance: 199.0
click at [619, 461] on div "#1 CTV [PERSON_NAME] Live Gift Pack" at bounding box center [784, 470] width 386 height 20
drag, startPoint x: 619, startPoint y: 455, endPoint x: 638, endPoint y: 453, distance: 19.1
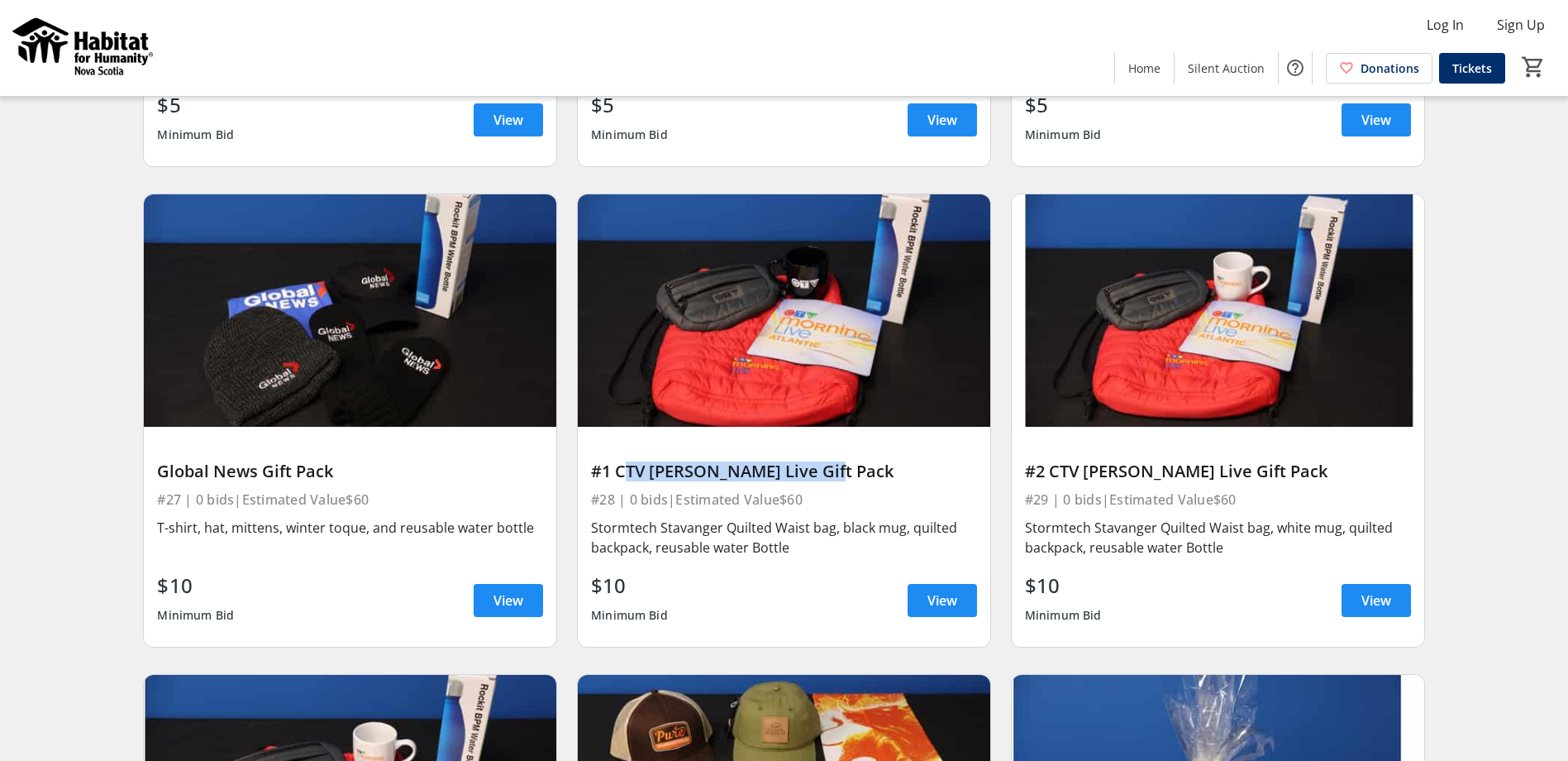
copy div "CTV [PERSON_NAME] Live Gift Pack"
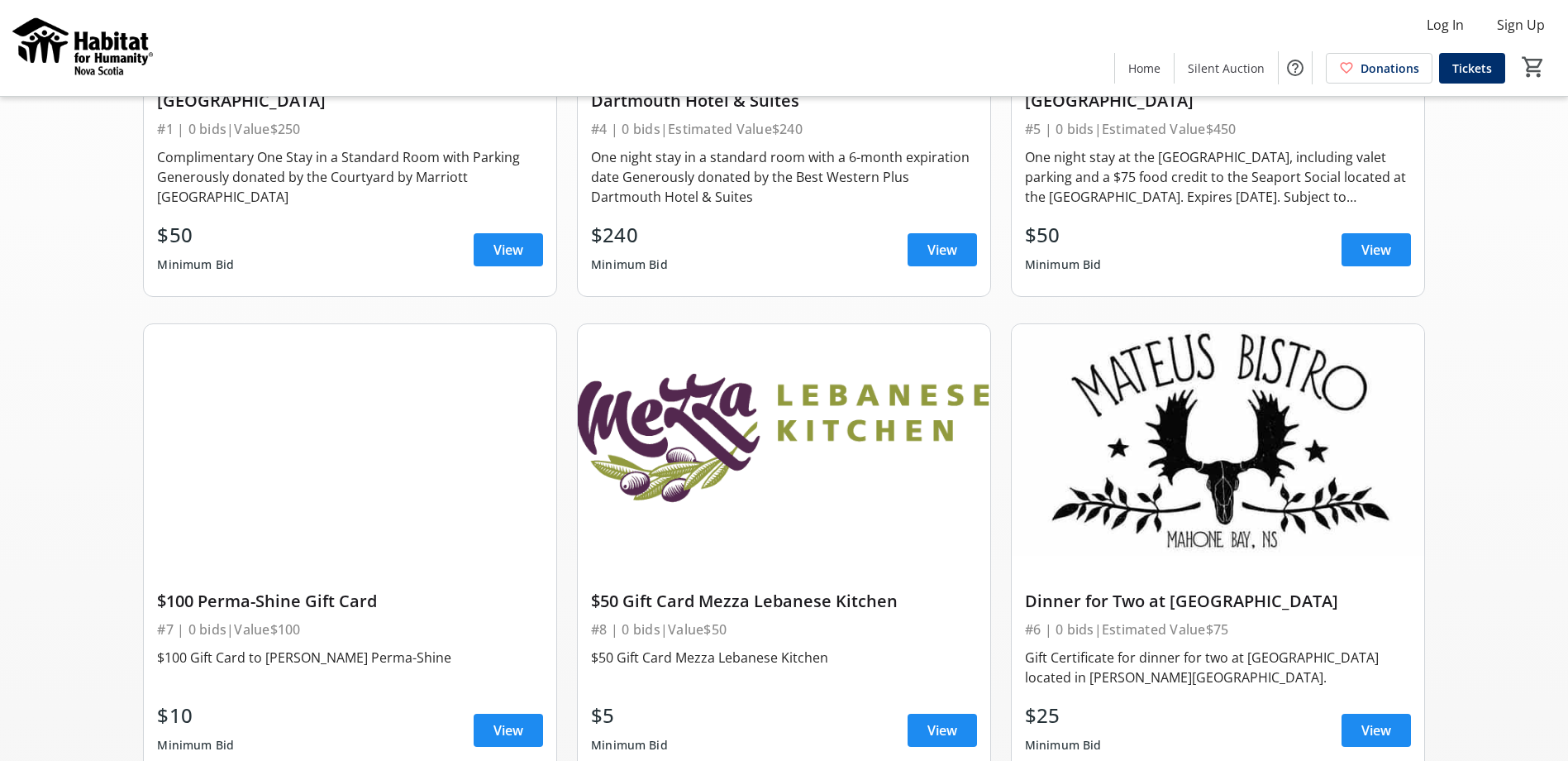
scroll to position [0, 0]
